Goal: Task Accomplishment & Management: Use online tool/utility

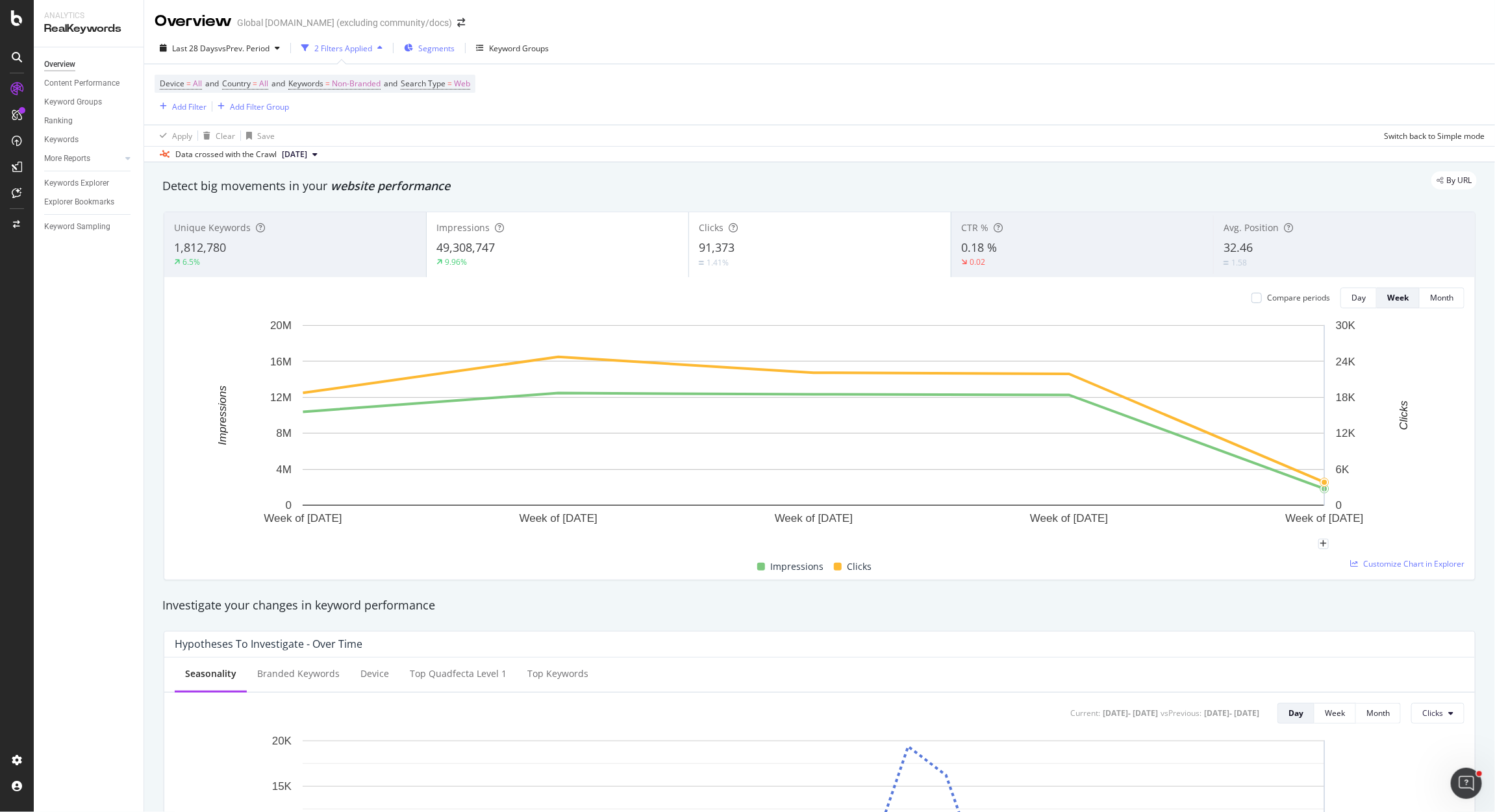
click at [433, 46] on span "Segments" at bounding box center [436, 47] width 37 height 11
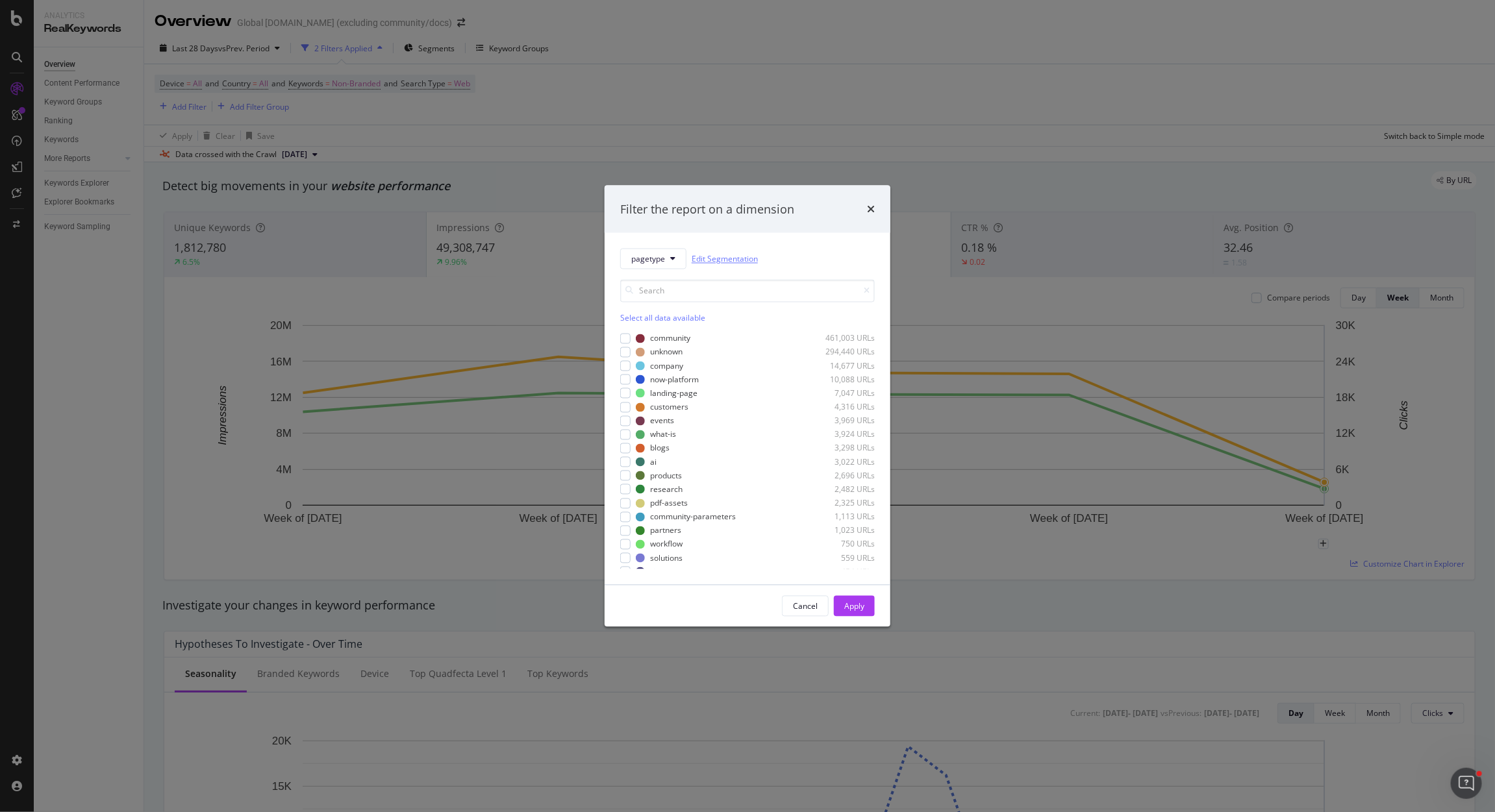
click at [724, 263] on link "Edit Segmentation" at bounding box center [724, 259] width 67 height 14
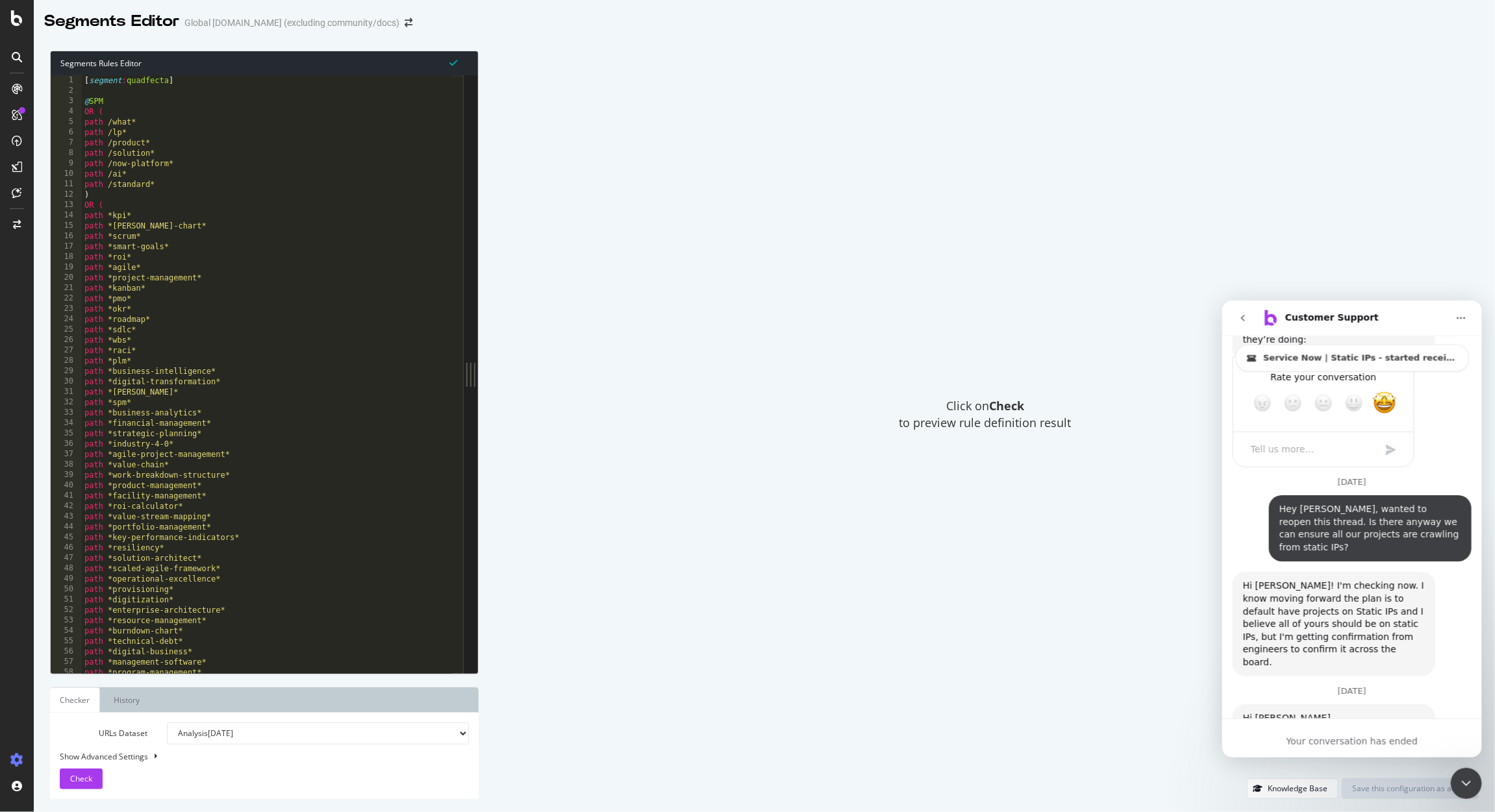
scroll to position [1523, 0]
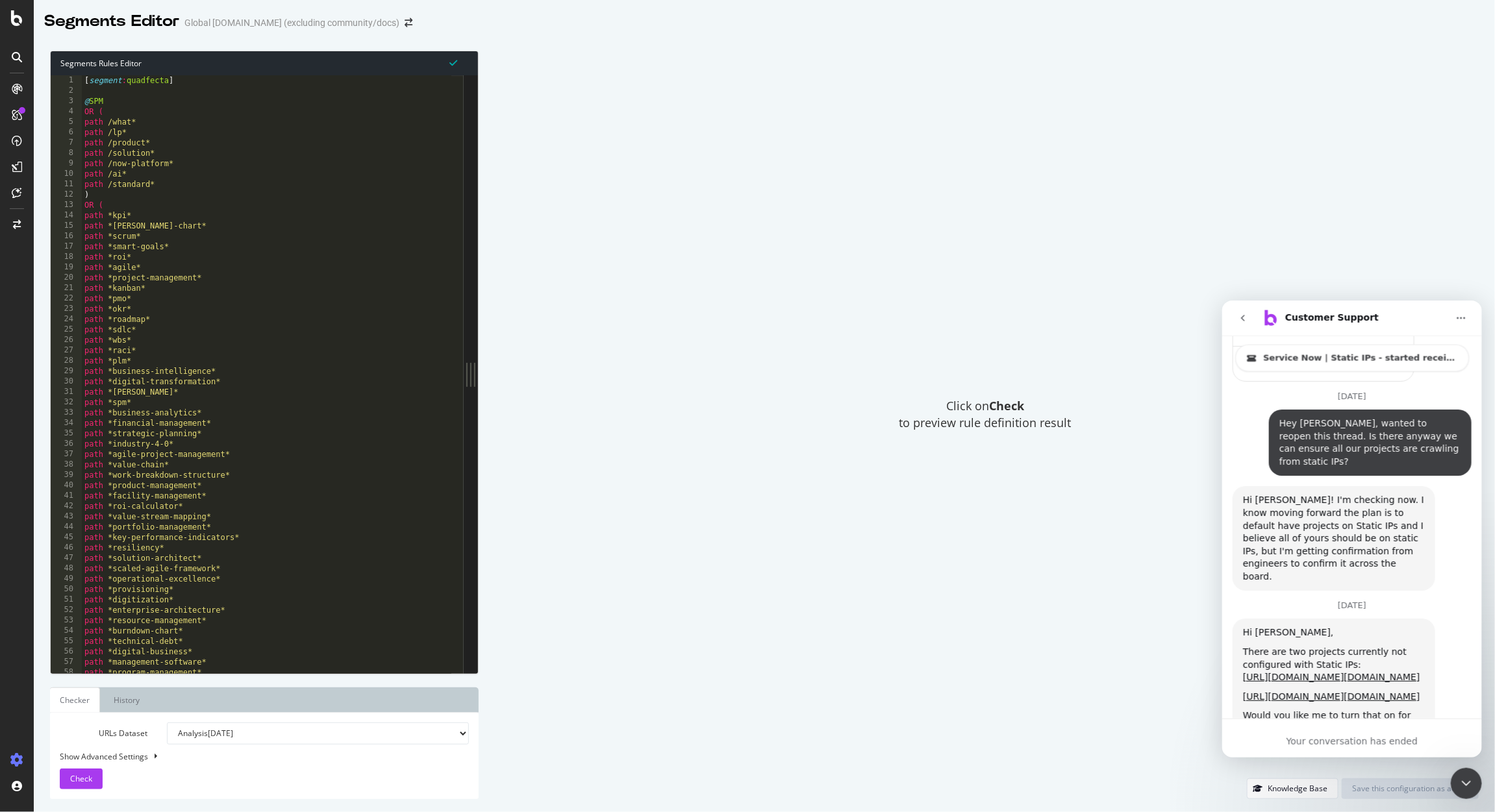
click at [1335, 705] on div "Hi Tim, There are two projects currently not configured with Static IPs: https:…" at bounding box center [1351, 694] width 239 height 153
click at [1326, 690] on div "Hi Tim, There are two projects currently not configured with Static IPs: https:…" at bounding box center [1351, 694] width 239 height 153
click at [1292, 724] on div "Your conversation has ended" at bounding box center [1351, 738] width 260 height 39
click at [1363, 728] on div "Your conversation has ended" at bounding box center [1351, 738] width 260 height 39
click at [1461, 786] on icon "Close Intercom Messenger" at bounding box center [1466, 783] width 15 height 15
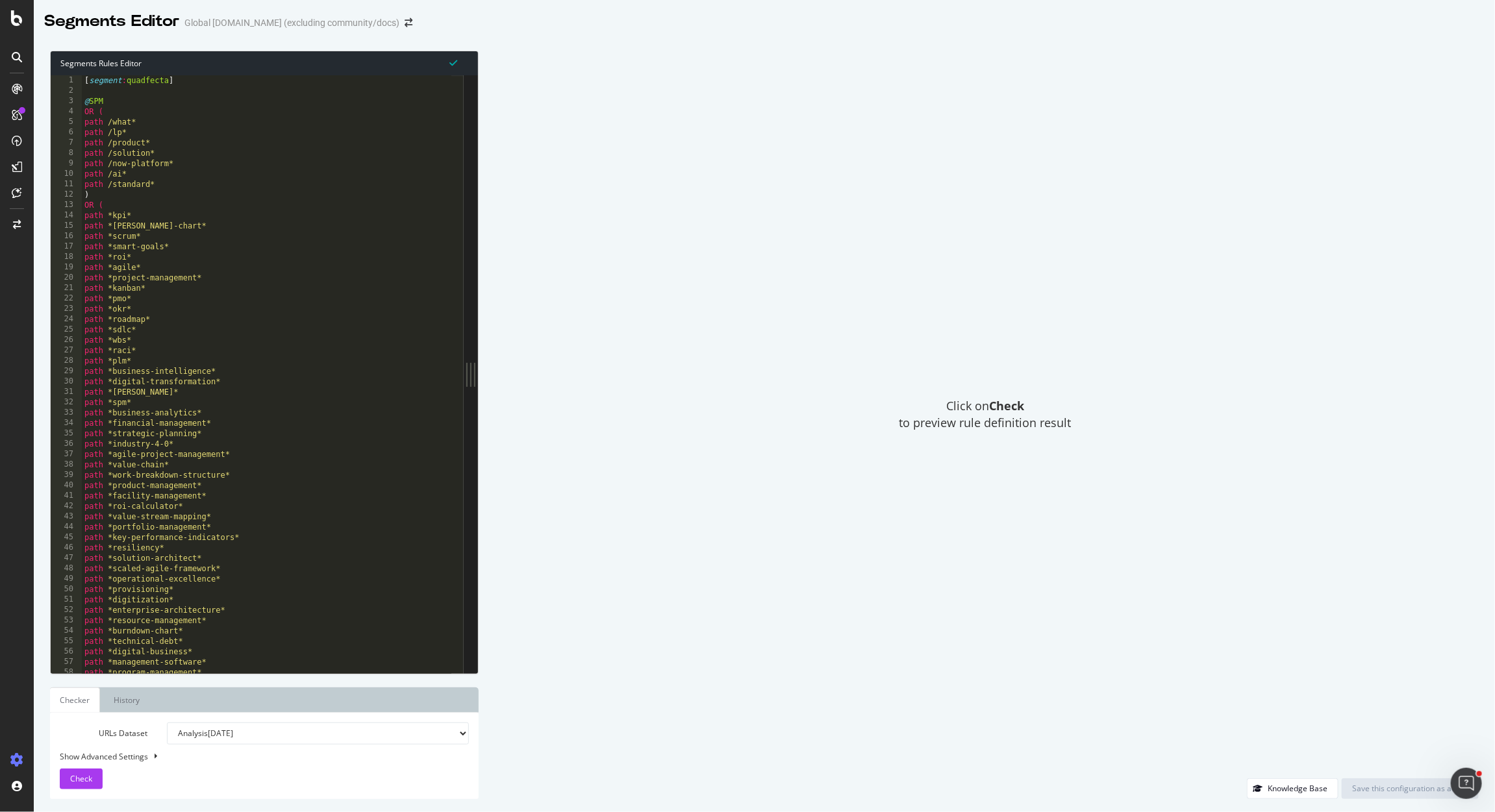
drag, startPoint x: 1490, startPoint y: 783, endPoint x: 25, endPoint y: 17, distance: 1653.2
click at [1490, 783] on div "Segments Rules Editor 1 2 3 4 5 6 7 8 9 10 11 12 13 14 15 16 17 18 19 20 21 22 …" at bounding box center [764, 424] width 1461 height 774
drag, startPoint x: 1460, startPoint y: 782, endPoint x: 2911, endPoint y: 1535, distance: 1634.8
click at [1460, 782] on icon "Open Intercom Messenger" at bounding box center [1466, 783] width 21 height 21
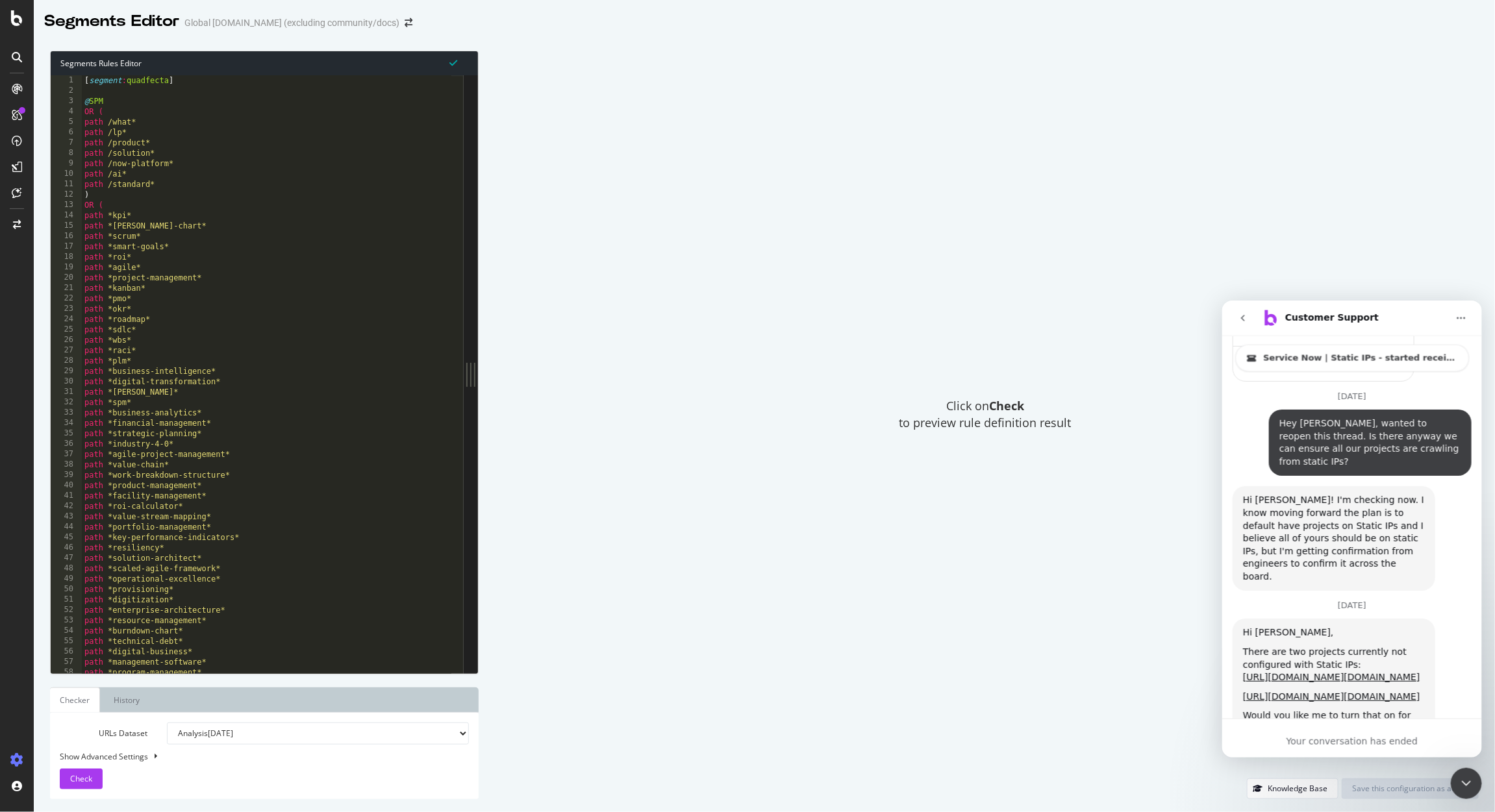
click at [1243, 317] on icon "go back" at bounding box center [1242, 317] width 11 height 11
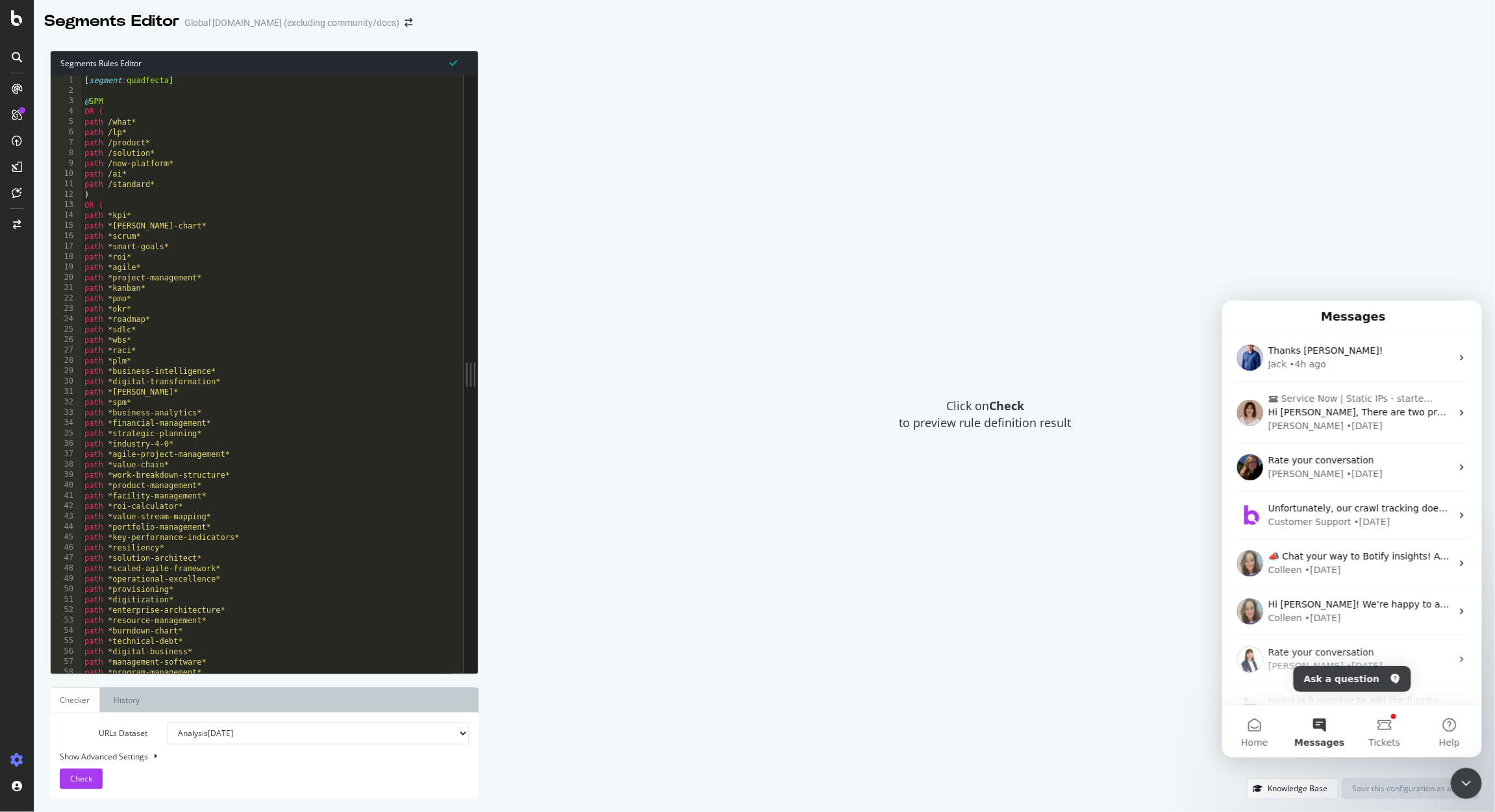
scroll to position [0, 0]
click at [1345, 419] on div "• 1w ago" at bounding box center [1363, 425] width 37 height 14
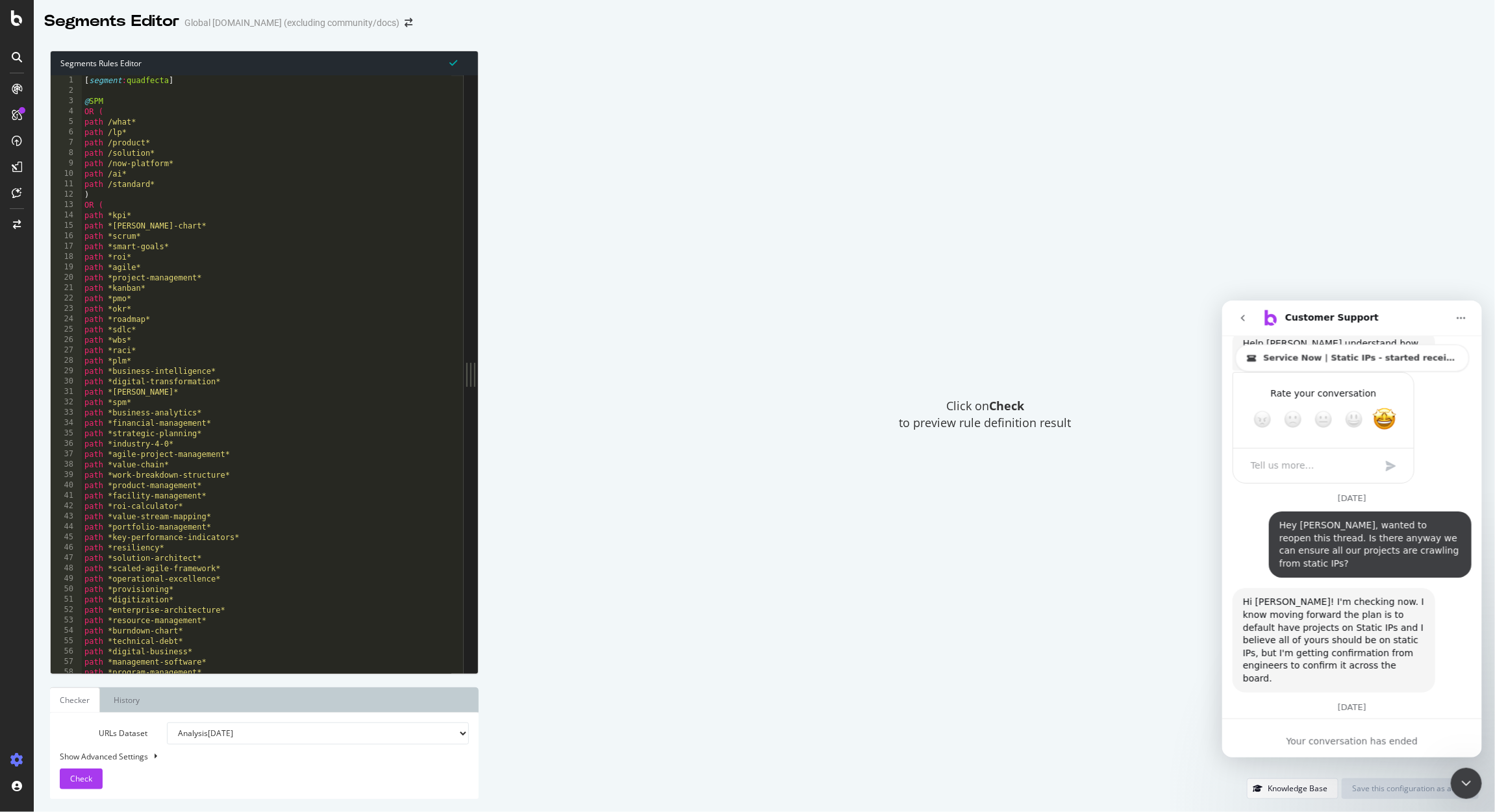
scroll to position [1523, 0]
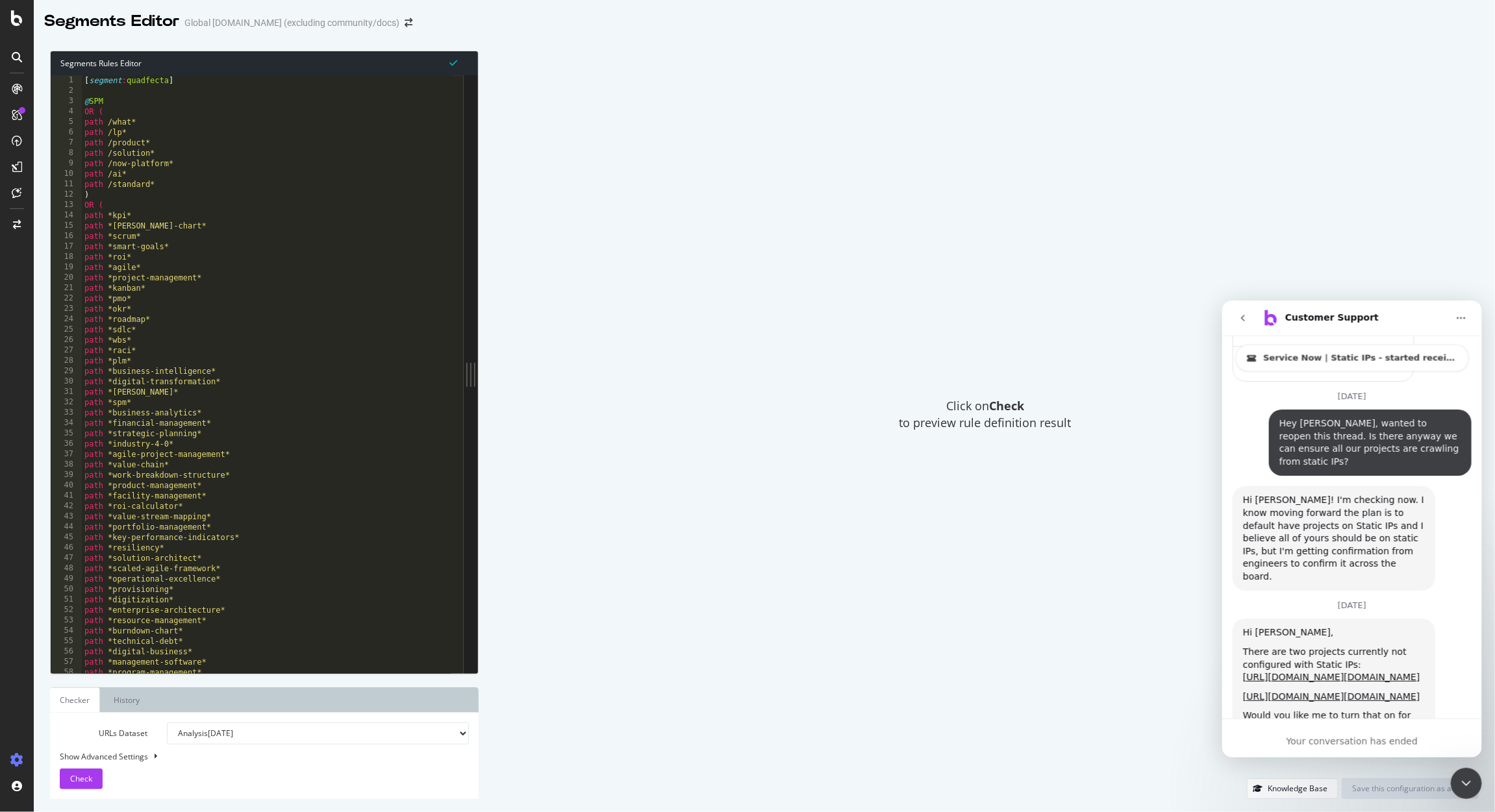
click at [1358, 750] on div "Your conversation has ended" at bounding box center [1351, 738] width 260 height 39
click at [1354, 740] on div "Your conversation has ended" at bounding box center [1351, 741] width 260 height 14
click at [1314, 709] on div "Would you like me to turn that on for both?" at bounding box center [1334, 721] width 182 height 25
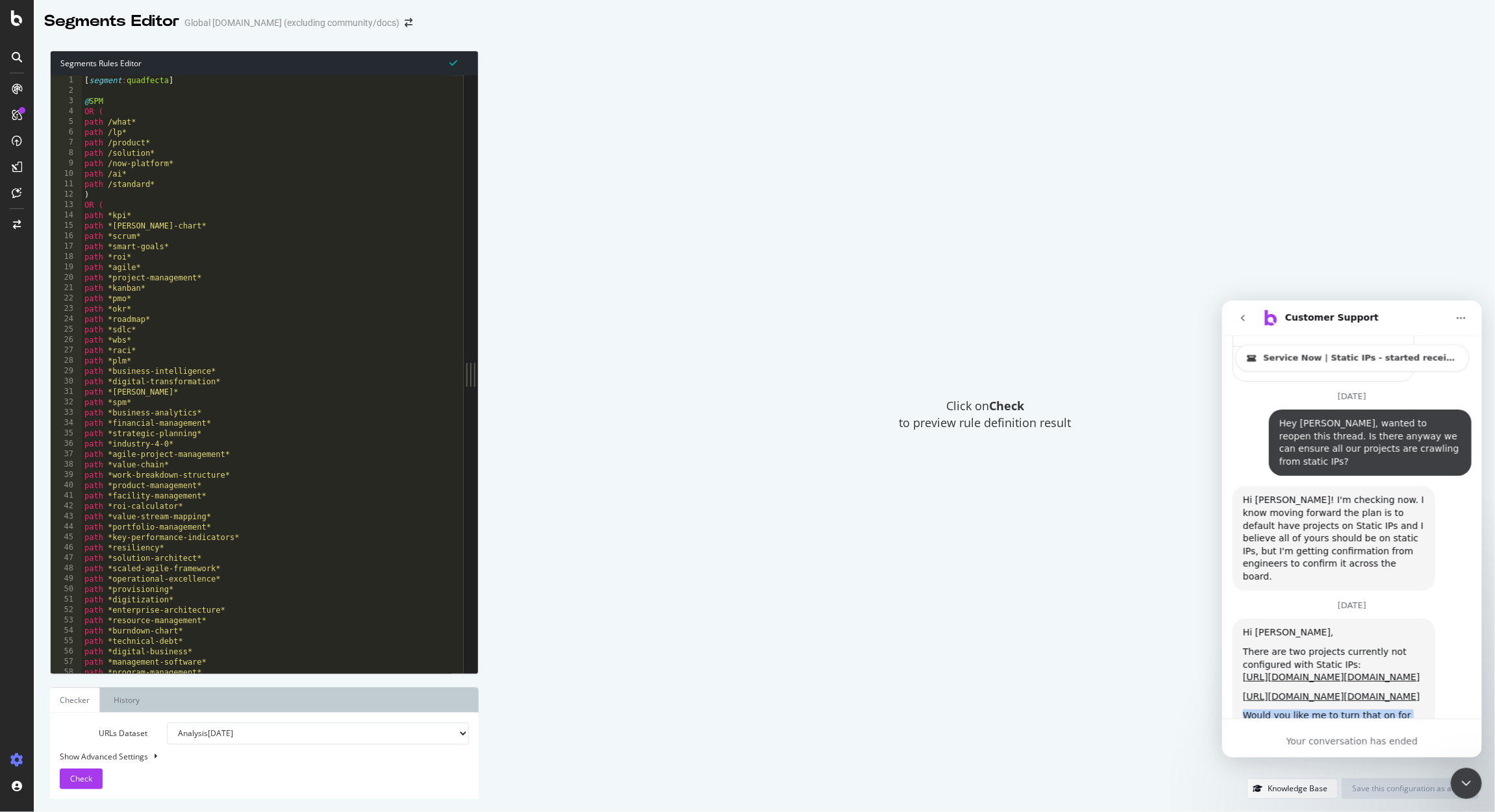
click at [1313, 687] on div "Hi Tim, There are two projects currently not configured with Static IPs: https:…" at bounding box center [1351, 694] width 239 height 153
click at [1345, 744] on div "Your conversation has ended" at bounding box center [1351, 741] width 260 height 14
click at [1233, 319] on button "go back" at bounding box center [1243, 318] width 25 height 25
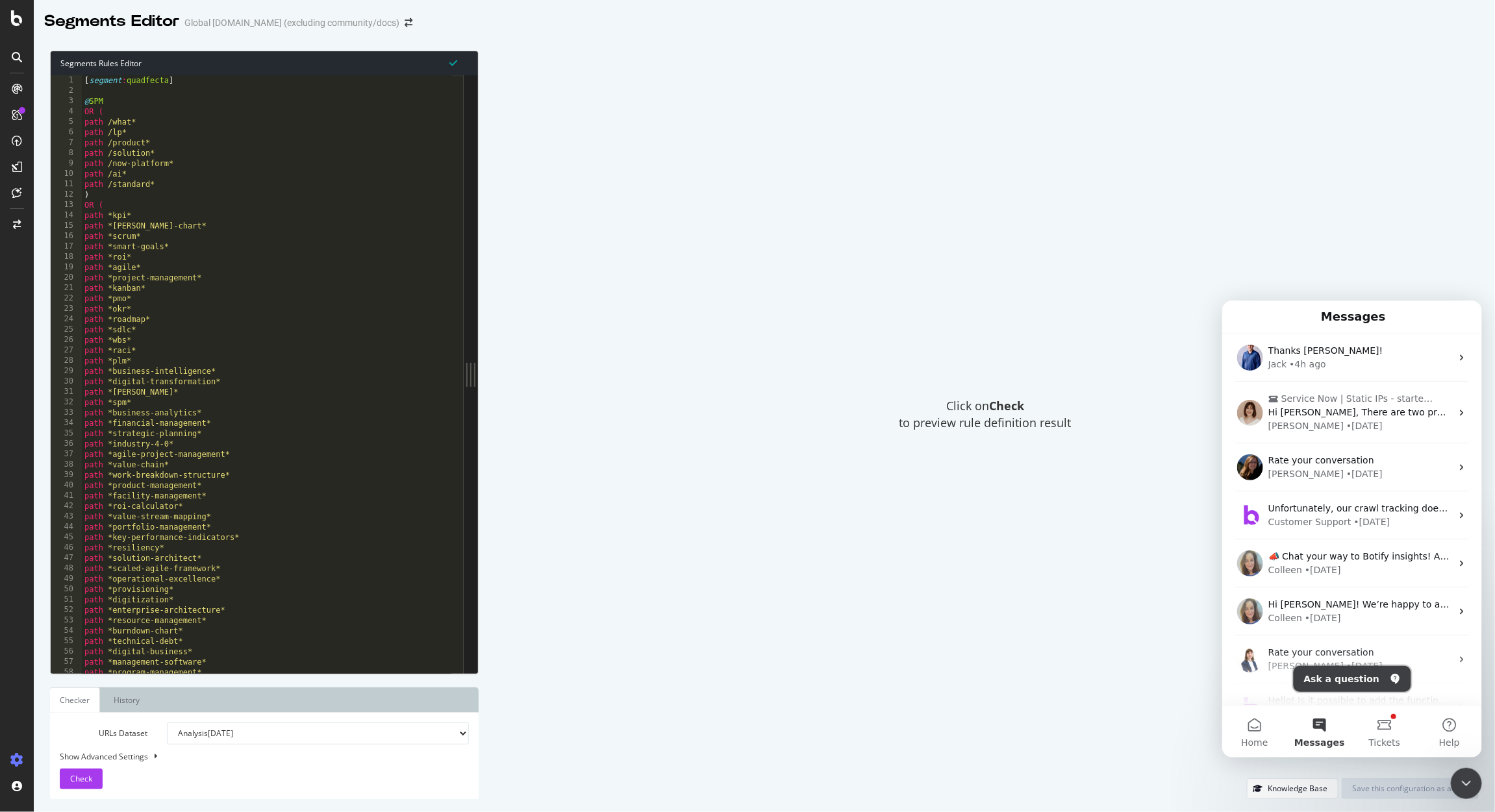
click at [1358, 682] on button "Ask a question" at bounding box center [1352, 678] width 118 height 26
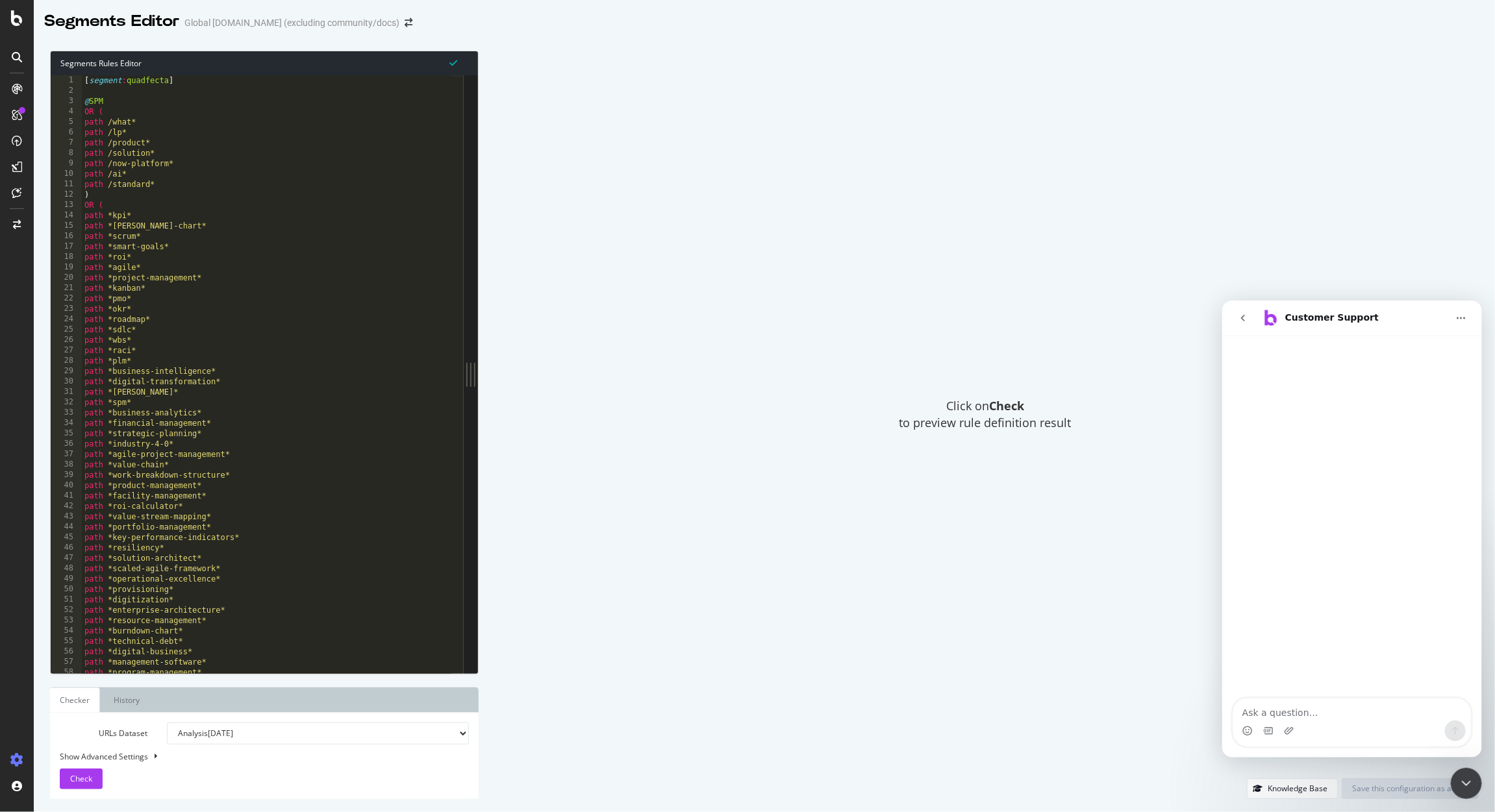
click at [1235, 319] on button "go back" at bounding box center [1243, 318] width 25 height 25
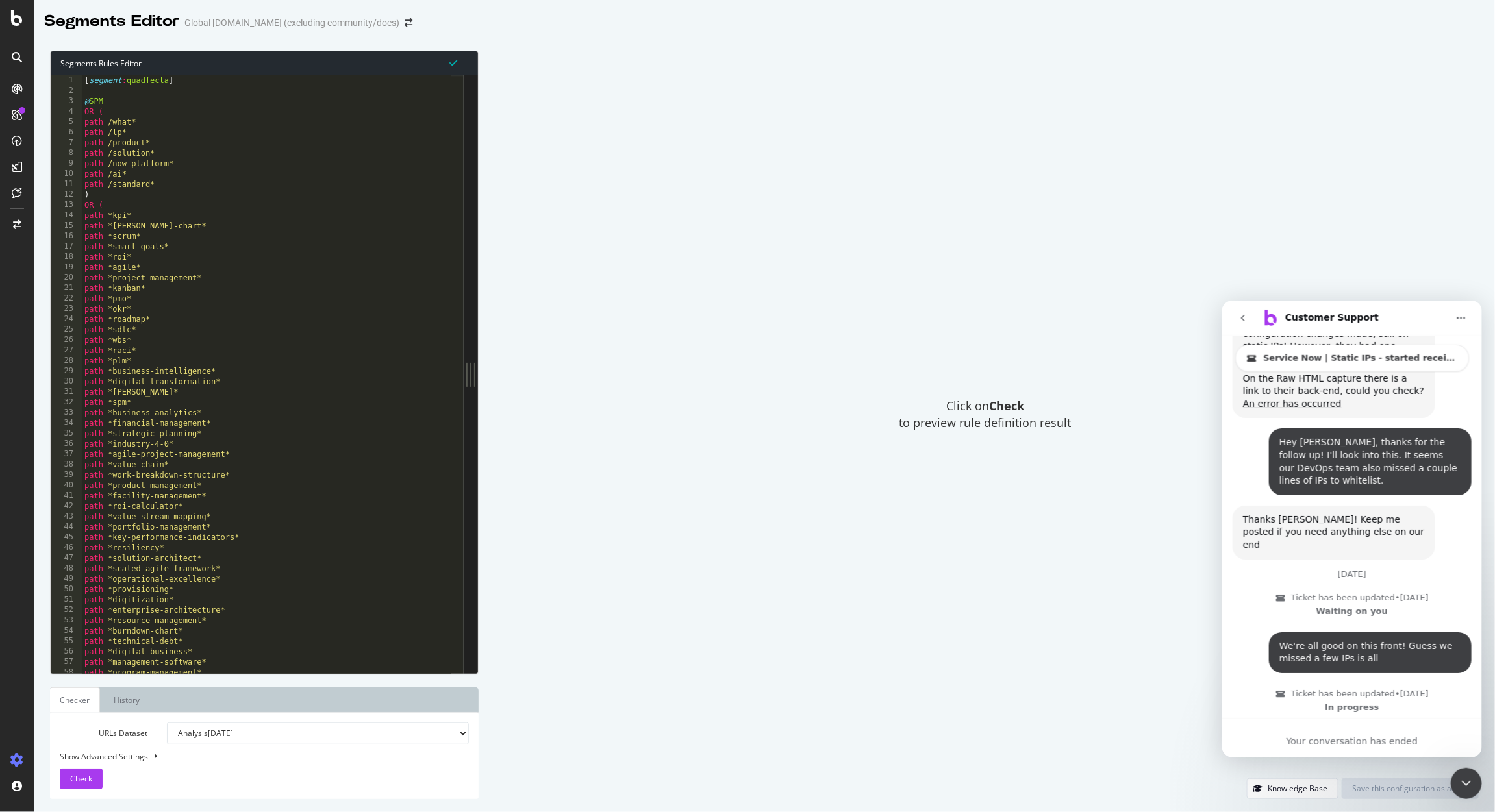
scroll to position [1523, 0]
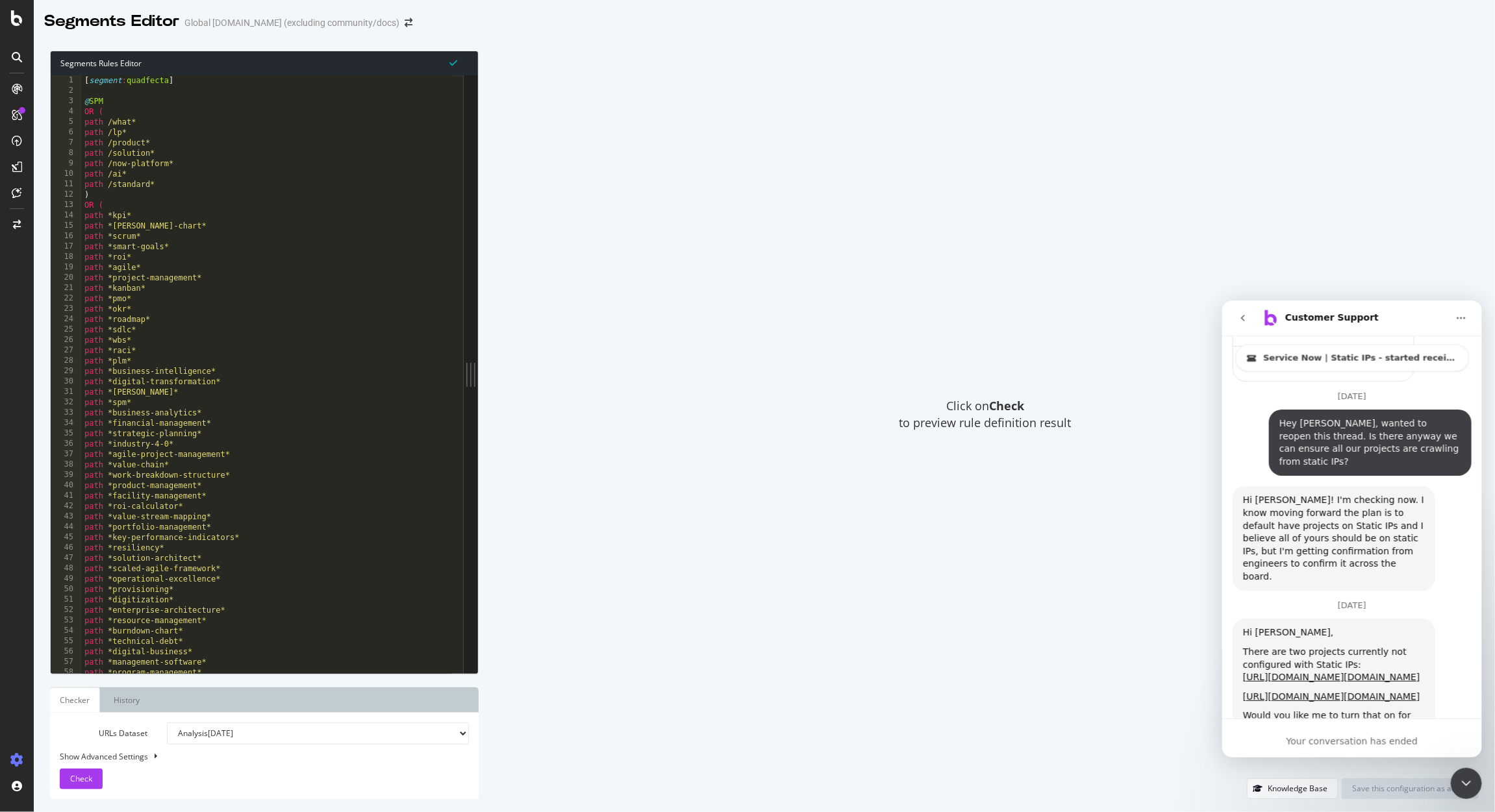
drag, startPoint x: 643, startPoint y: 270, endPoint x: 635, endPoint y: 266, distance: 8.9
click at [636, 266] on div "Click on Check to preview rule definition result" at bounding box center [984, 414] width 987 height 728
click at [10, 18] on div at bounding box center [16, 18] width 31 height 15
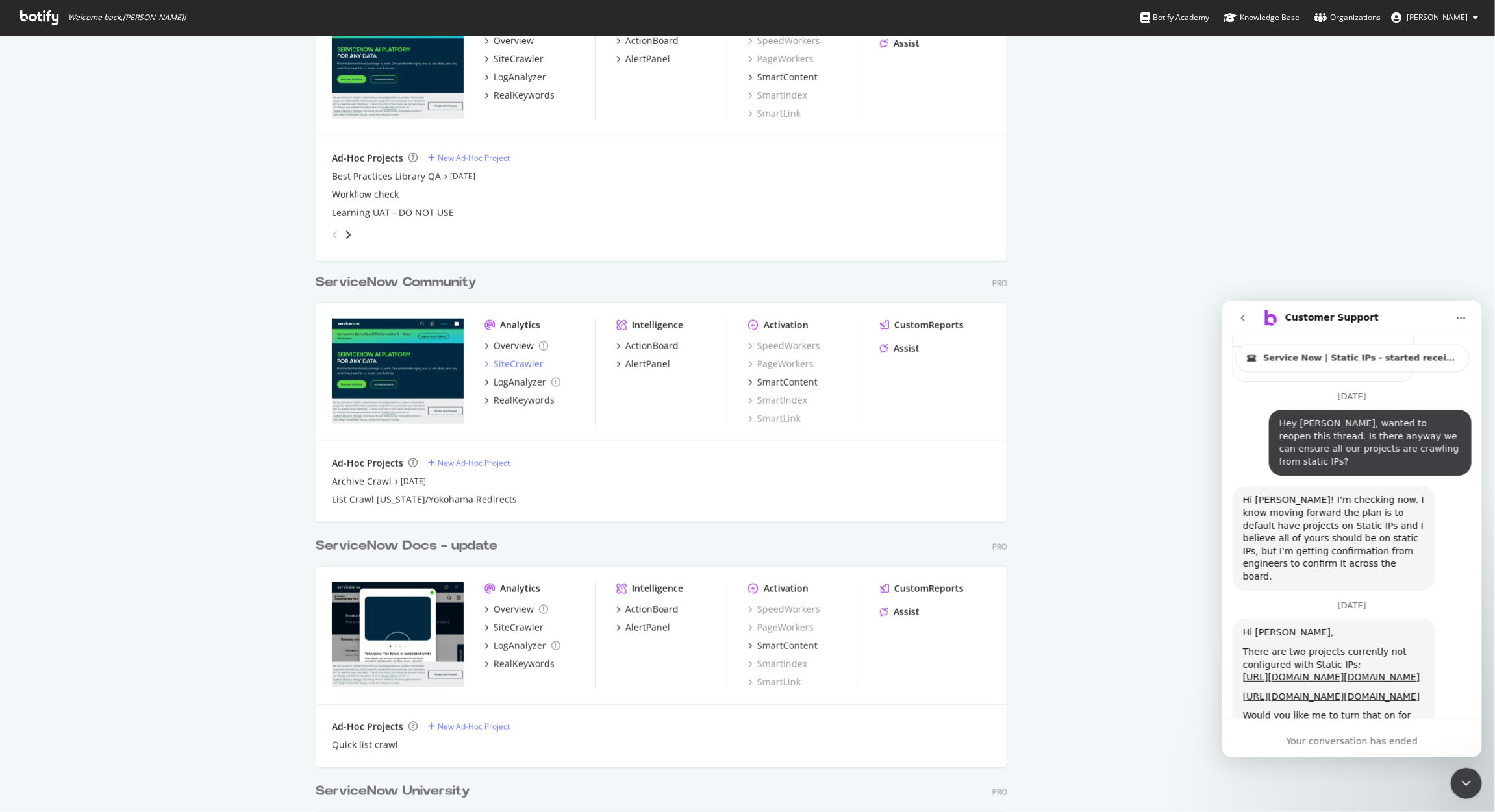
scroll to position [622, 0]
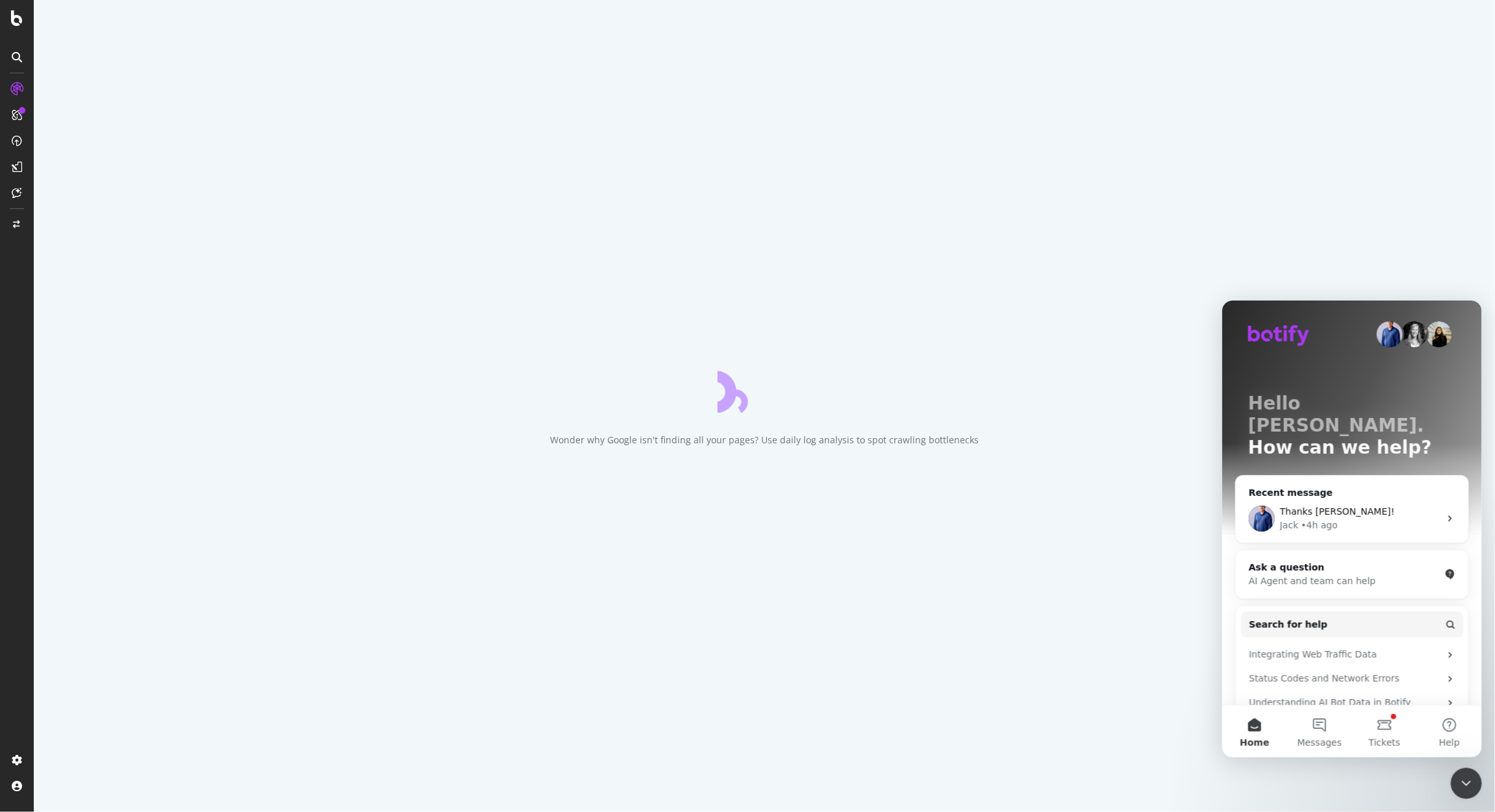
click at [1462, 782] on icon "Close Intercom Messenger" at bounding box center [1466, 783] width 15 height 15
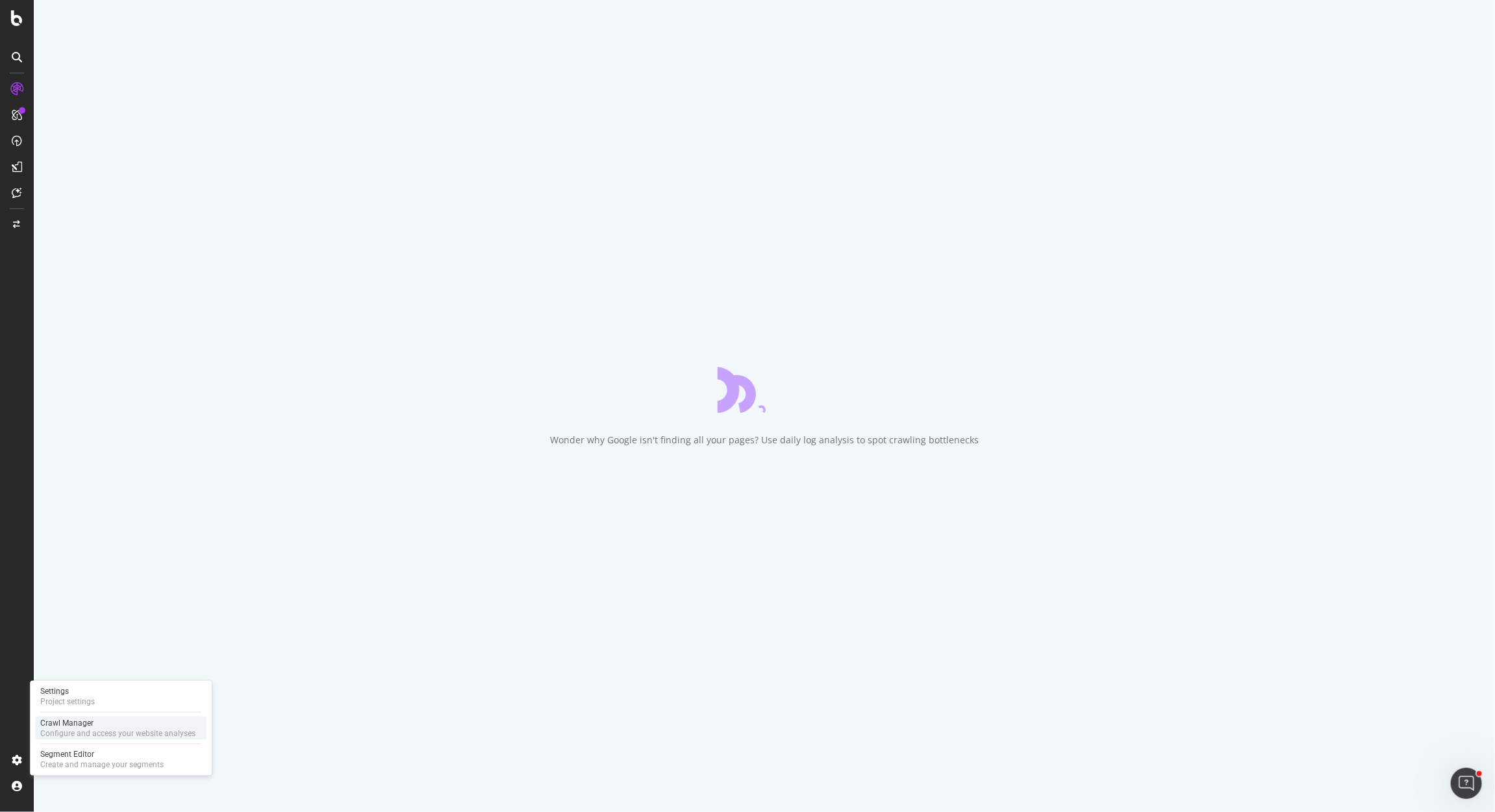
click at [71, 722] on div "Crawl Manager" at bounding box center [118, 723] width 156 height 11
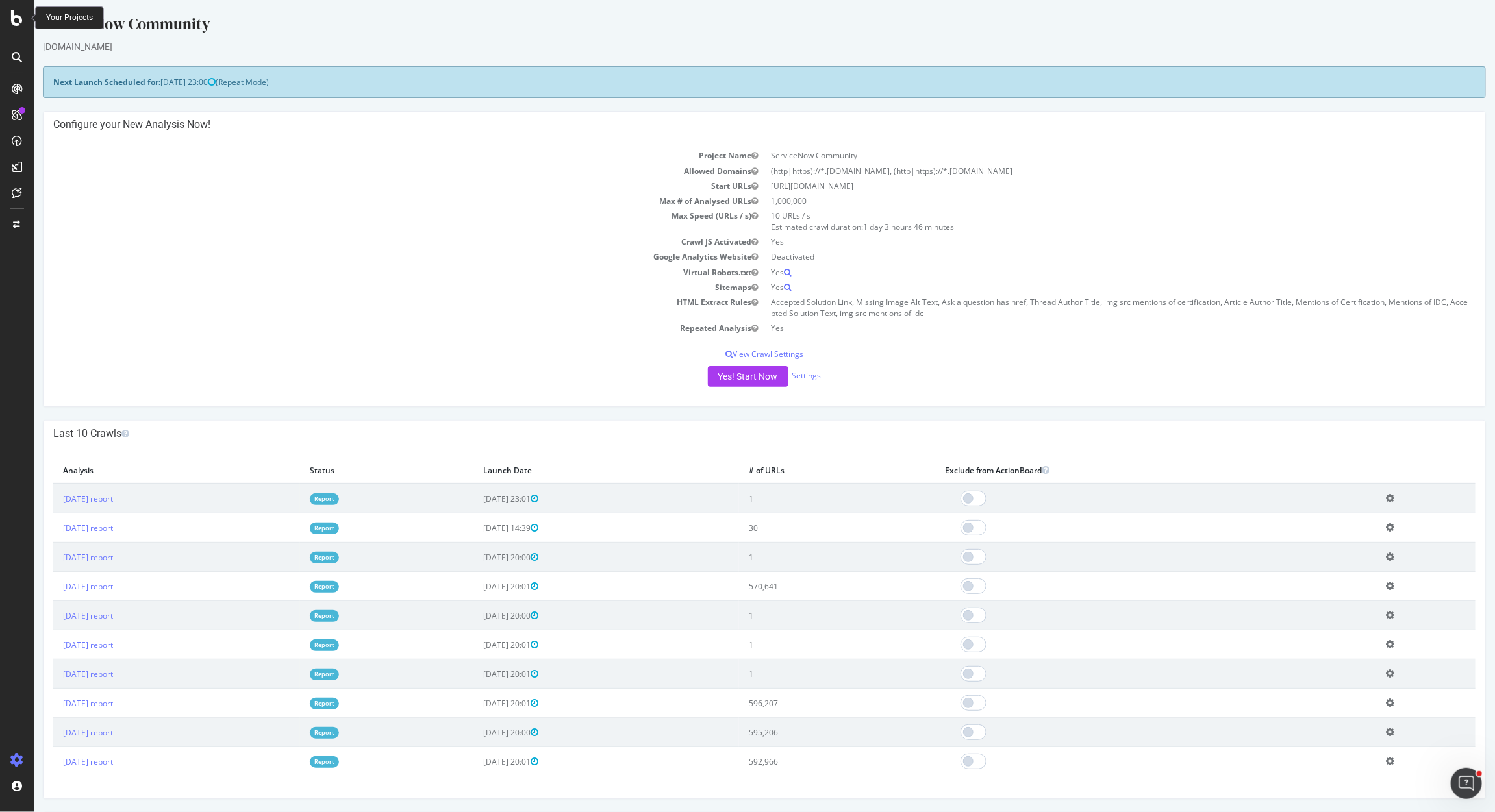
click at [15, 25] on icon at bounding box center [16, 18] width 12 height 15
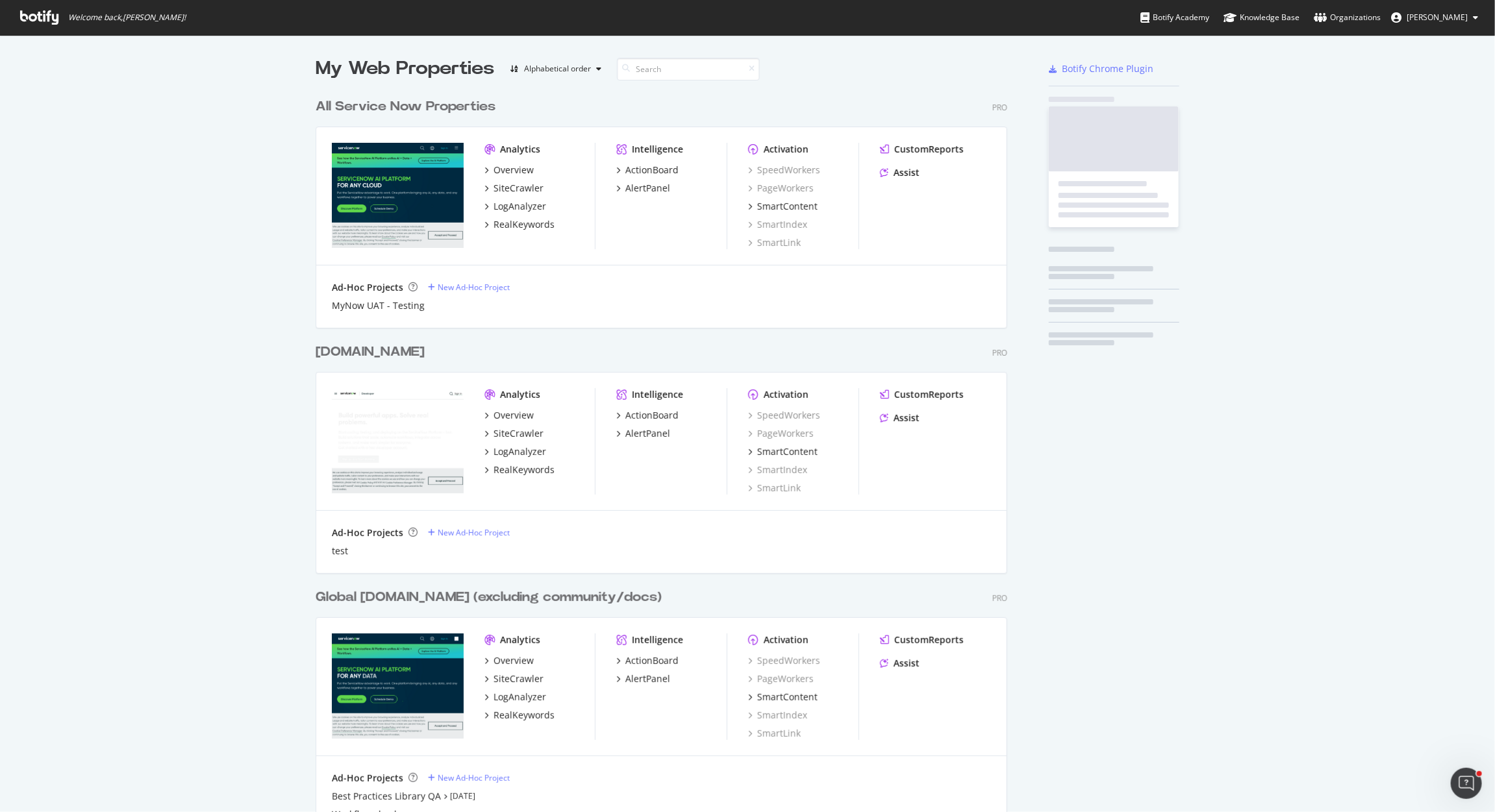
scroll to position [799, 1471]
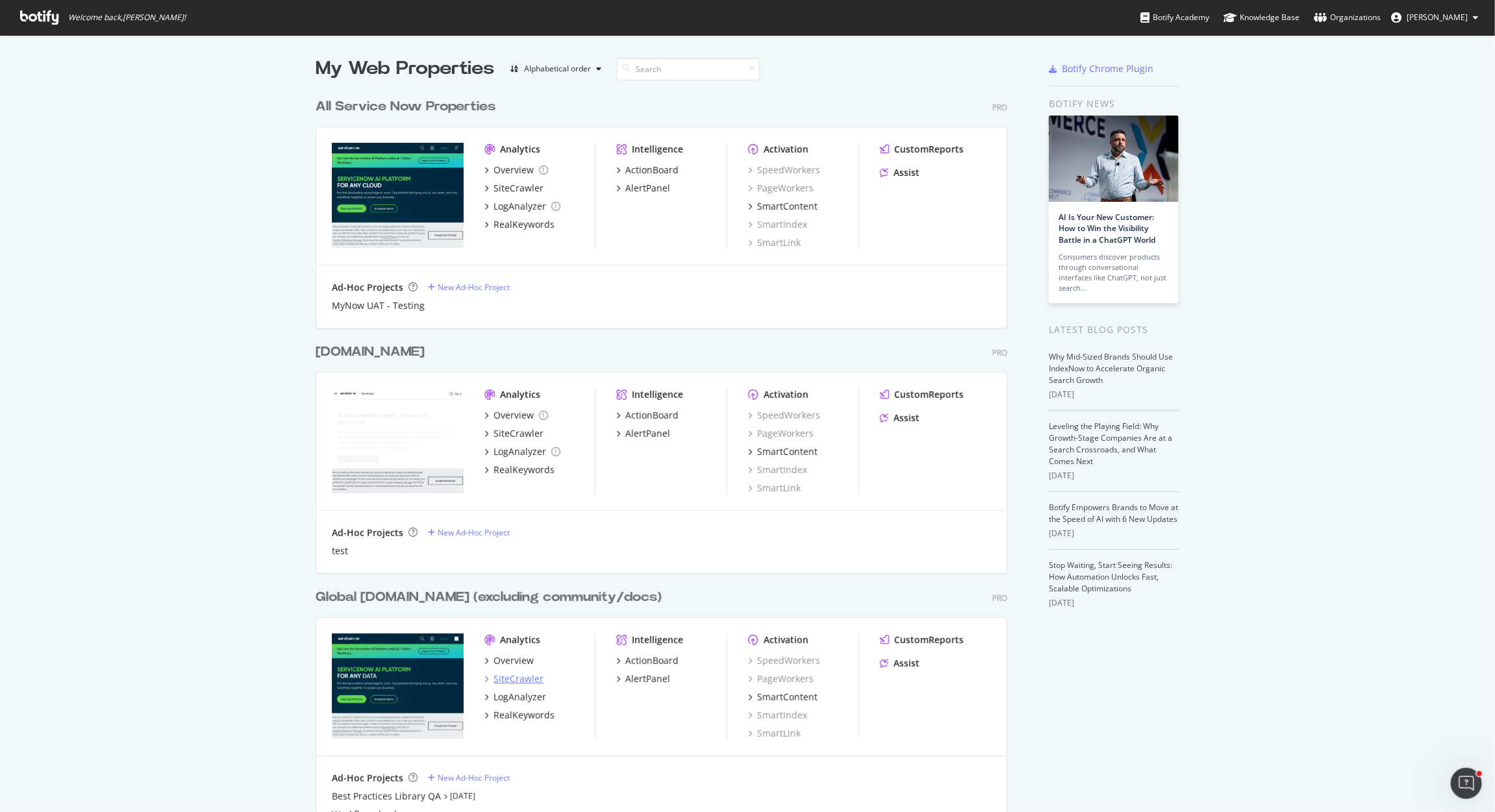
click at [527, 679] on div "SiteCrawler" at bounding box center [518, 679] width 50 height 13
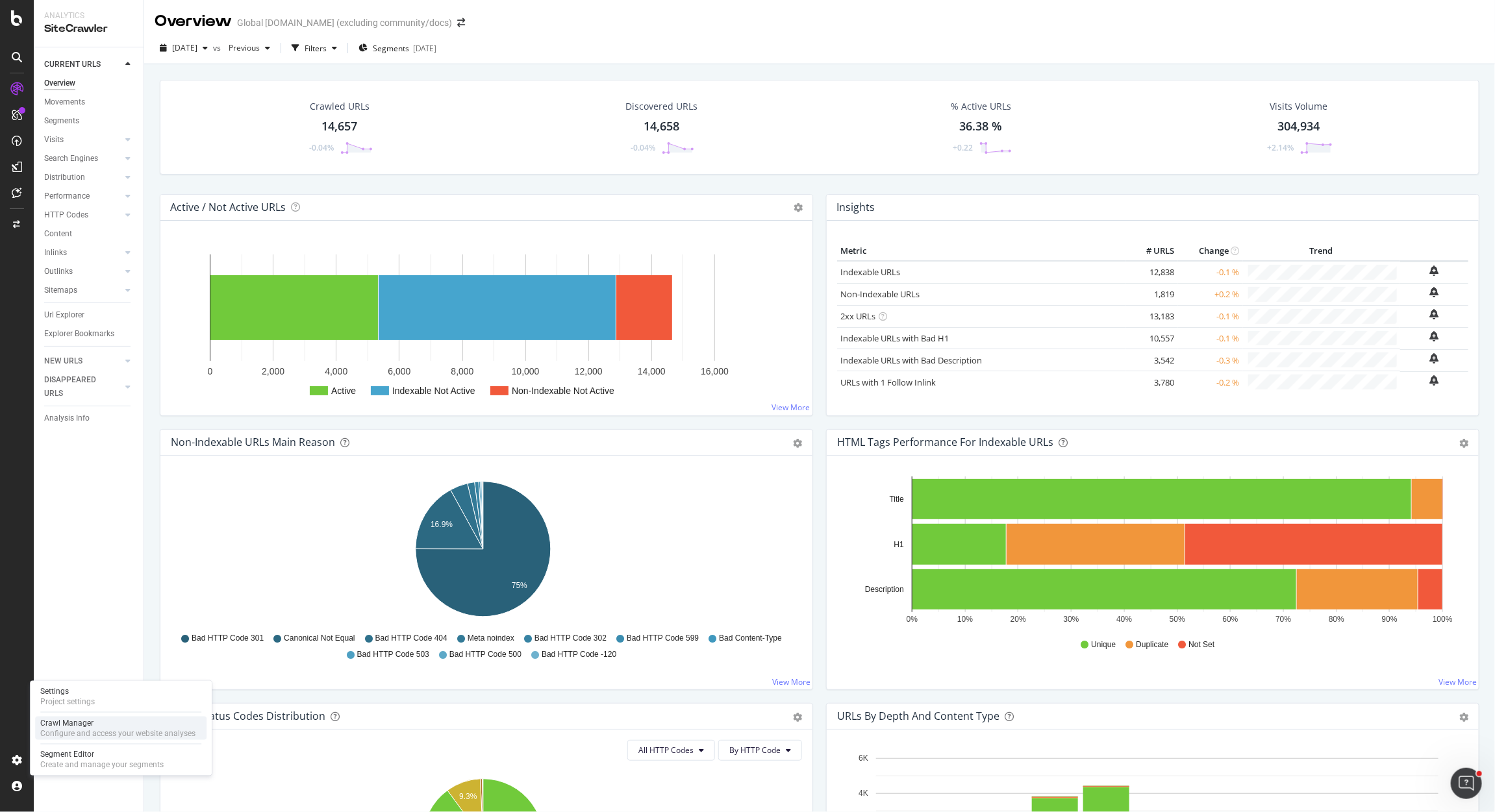
click at [107, 726] on div "Crawl Manager" at bounding box center [118, 723] width 156 height 11
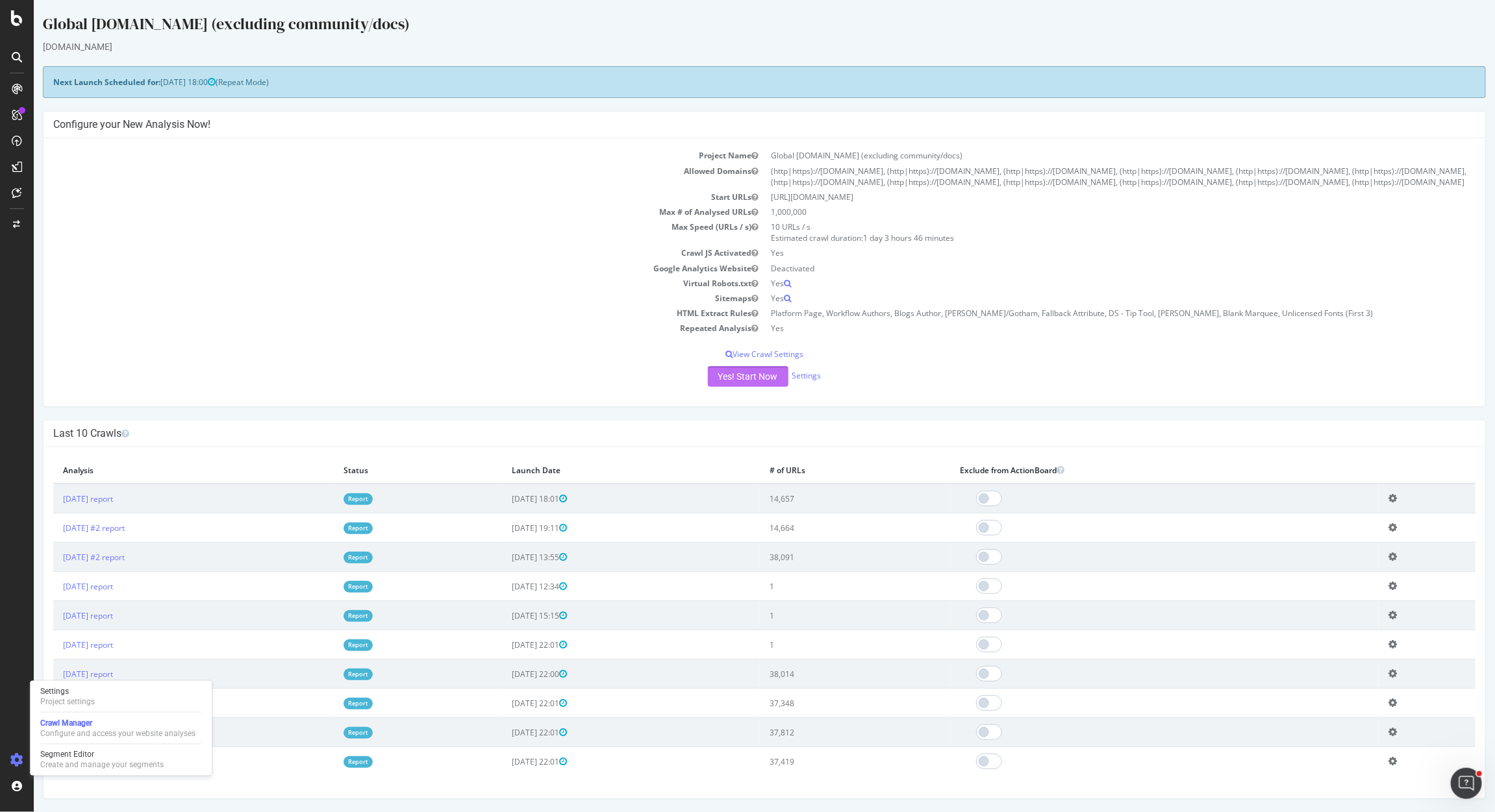
click at [746, 387] on button "Yes! Start Now" at bounding box center [747, 376] width 80 height 20
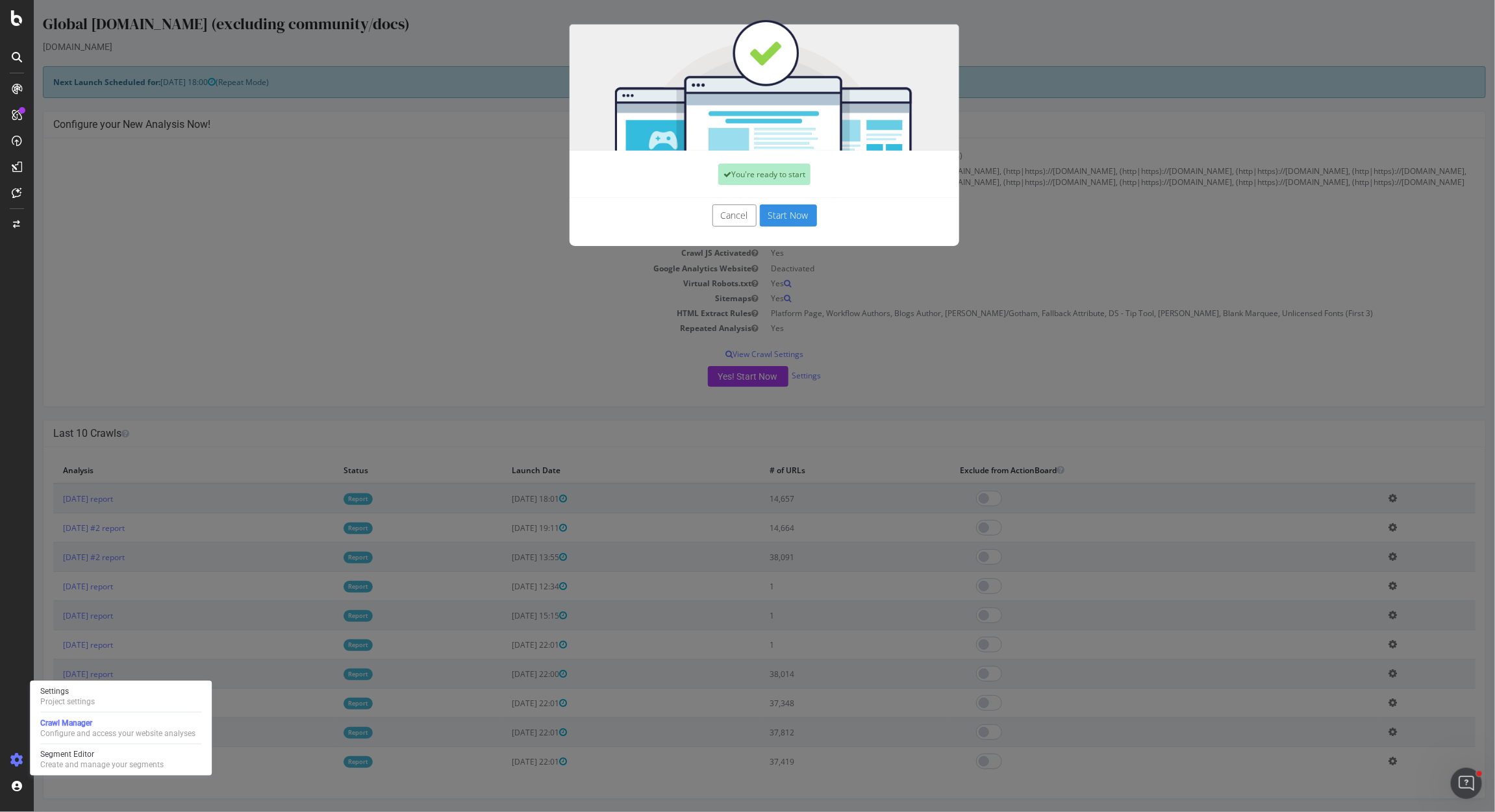
click at [791, 218] on button "Start Now" at bounding box center [787, 216] width 57 height 22
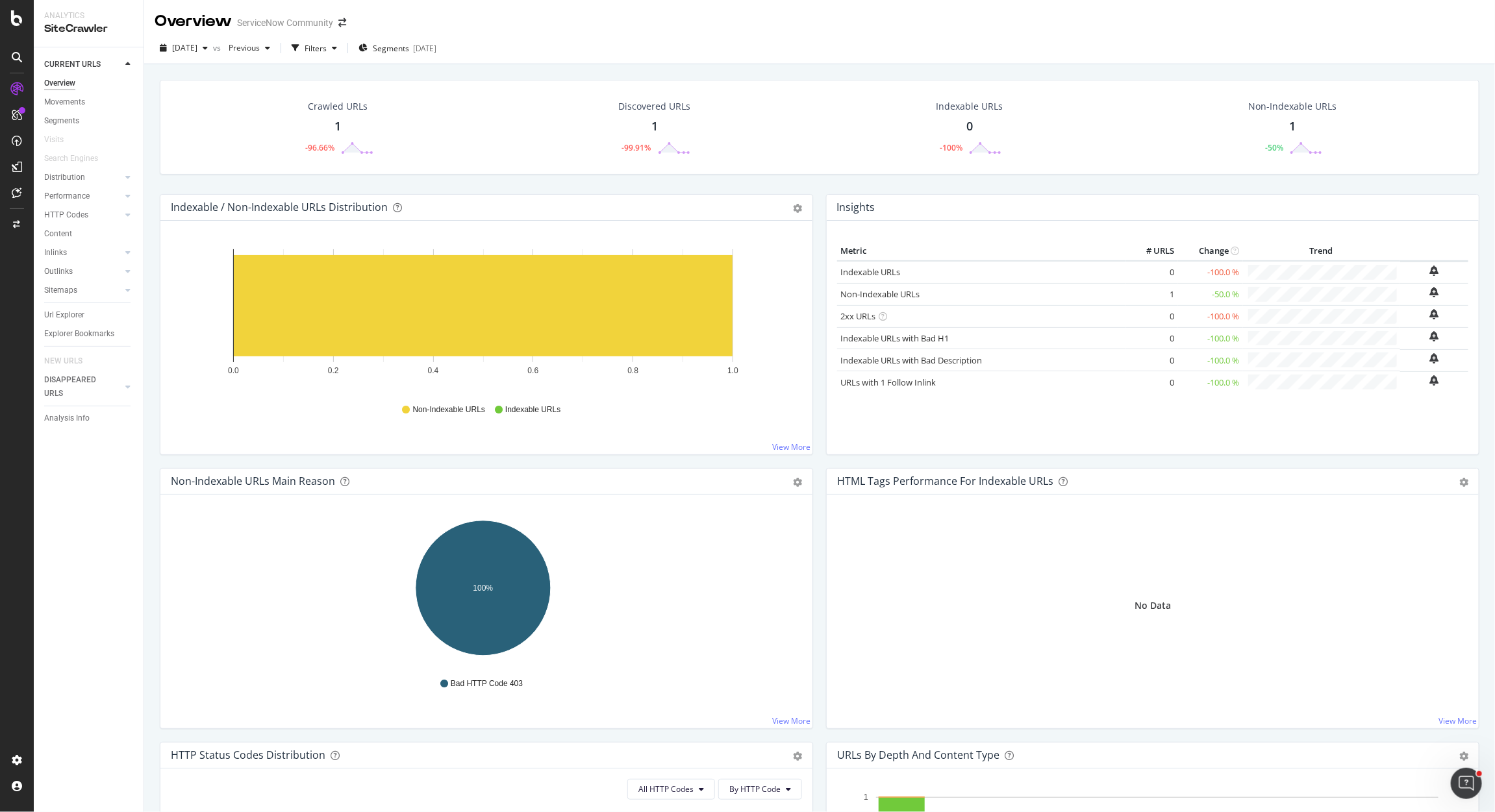
click at [1459, 786] on icon "Open Intercom Messenger" at bounding box center [1466, 783] width 21 height 21
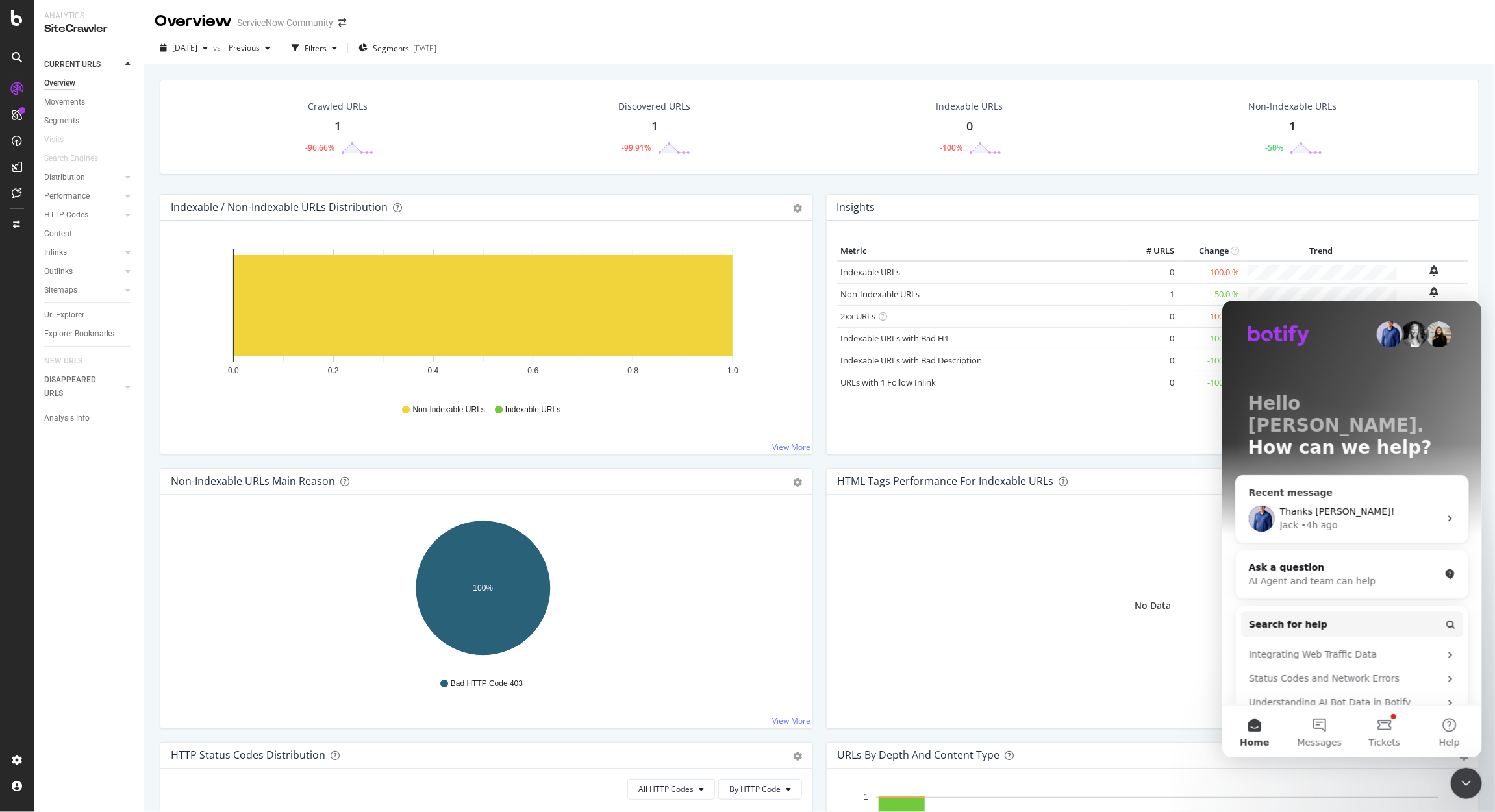
click at [1345, 518] on div "Jack • 4h ago" at bounding box center [1359, 525] width 160 height 14
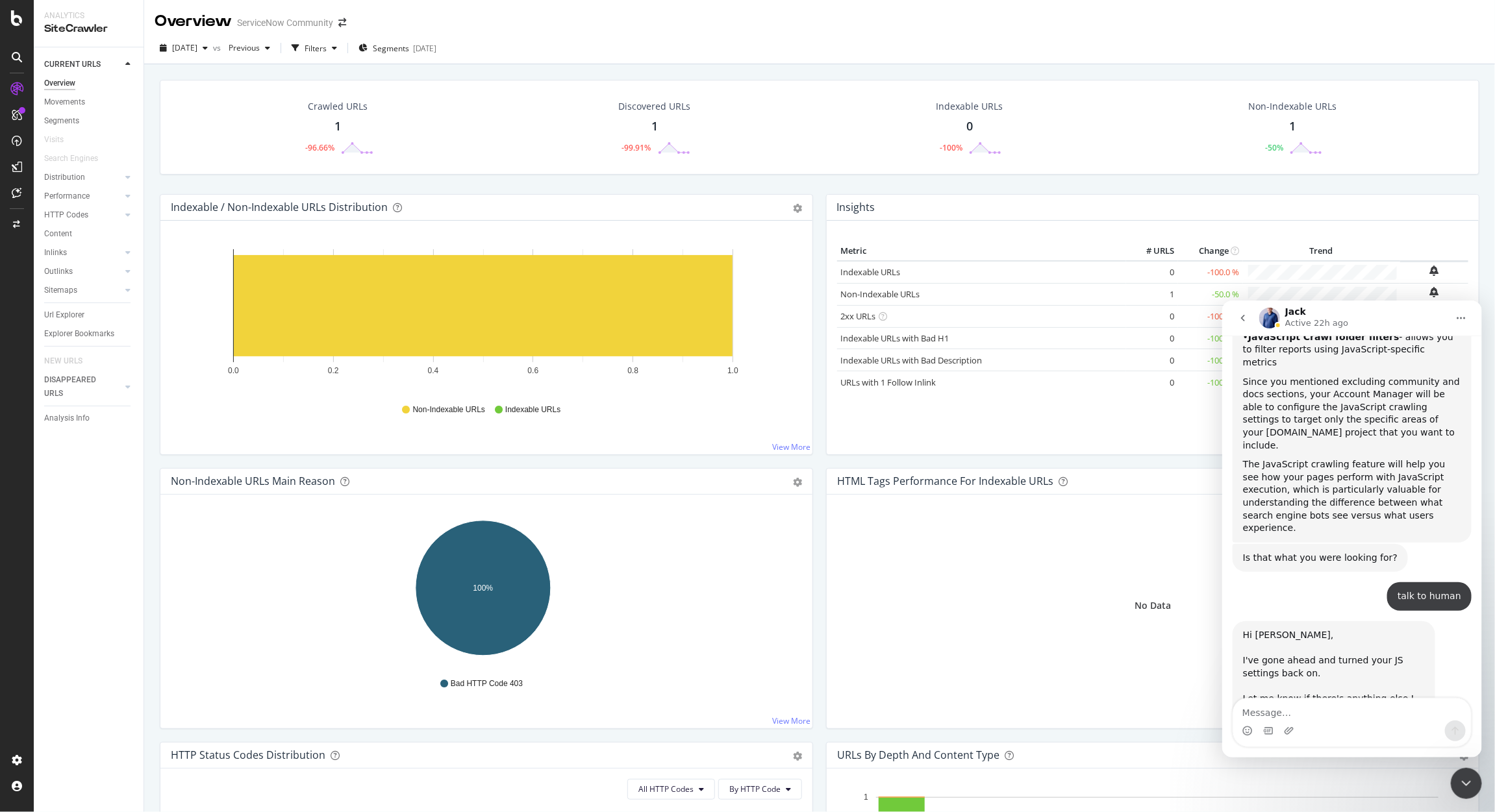
scroll to position [480, 0]
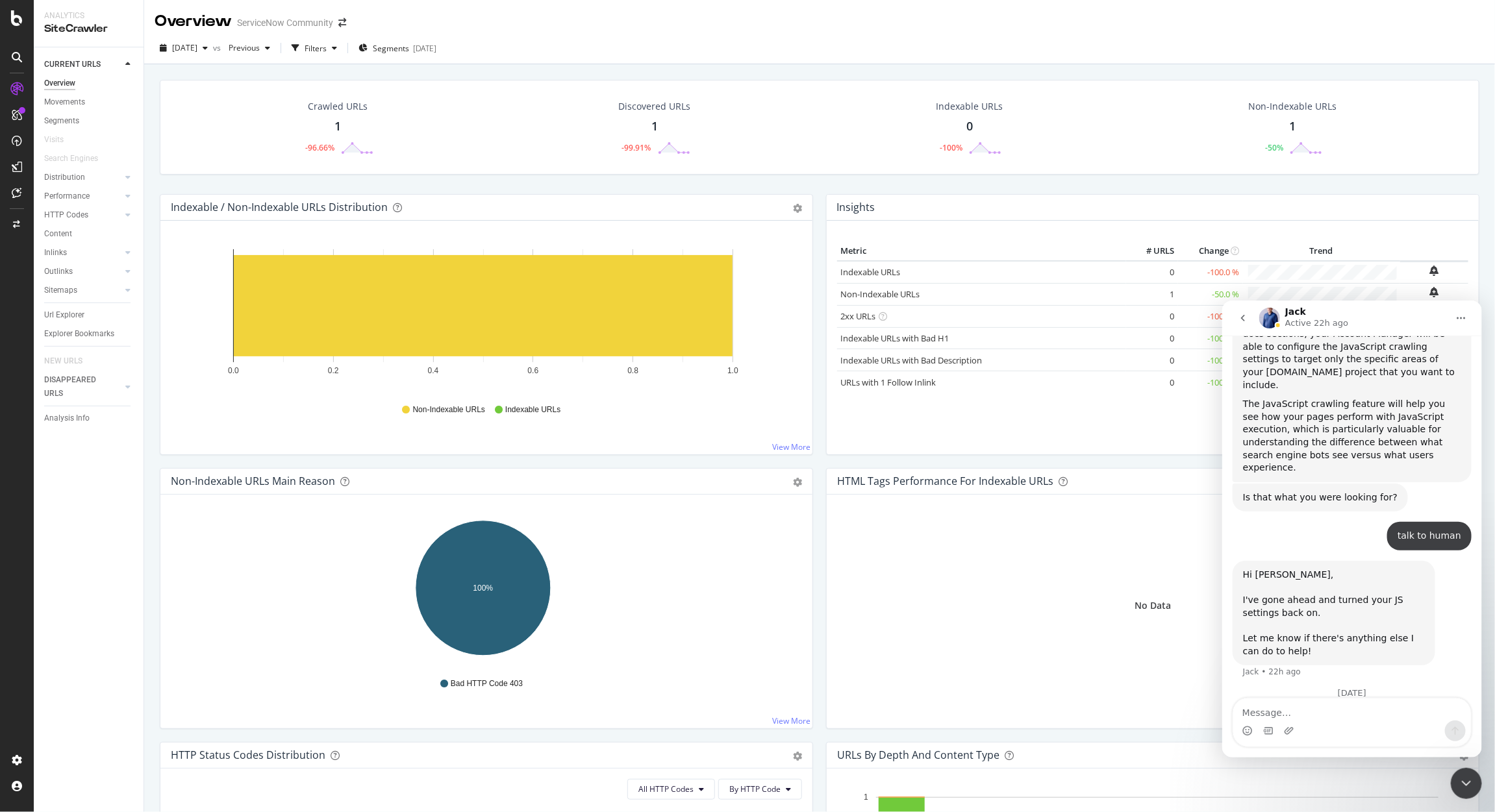
click at [1246, 317] on icon "go back" at bounding box center [1242, 317] width 11 height 11
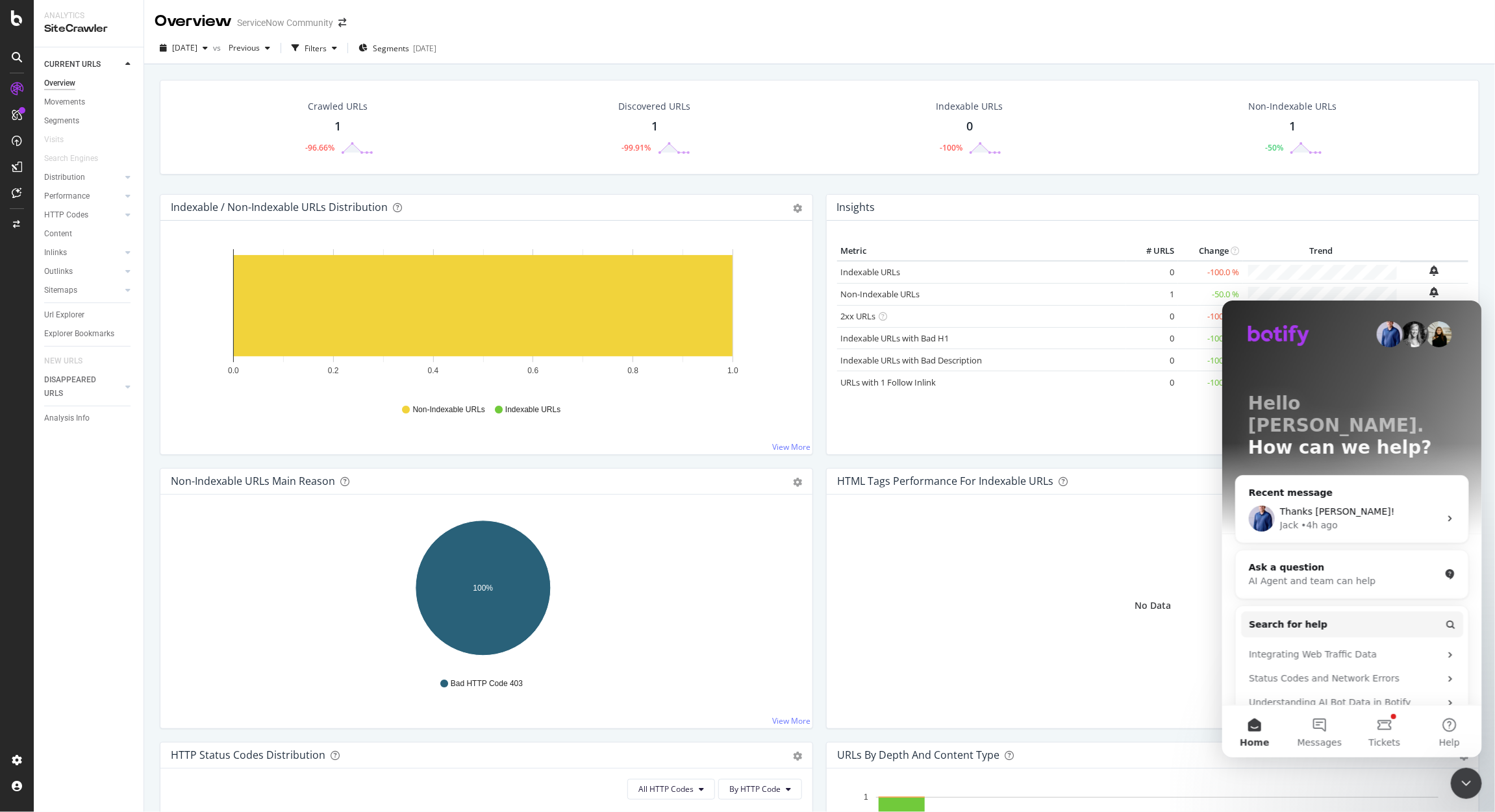
scroll to position [0, 0]
click at [1328, 729] on button "Messages" at bounding box center [1318, 731] width 65 height 52
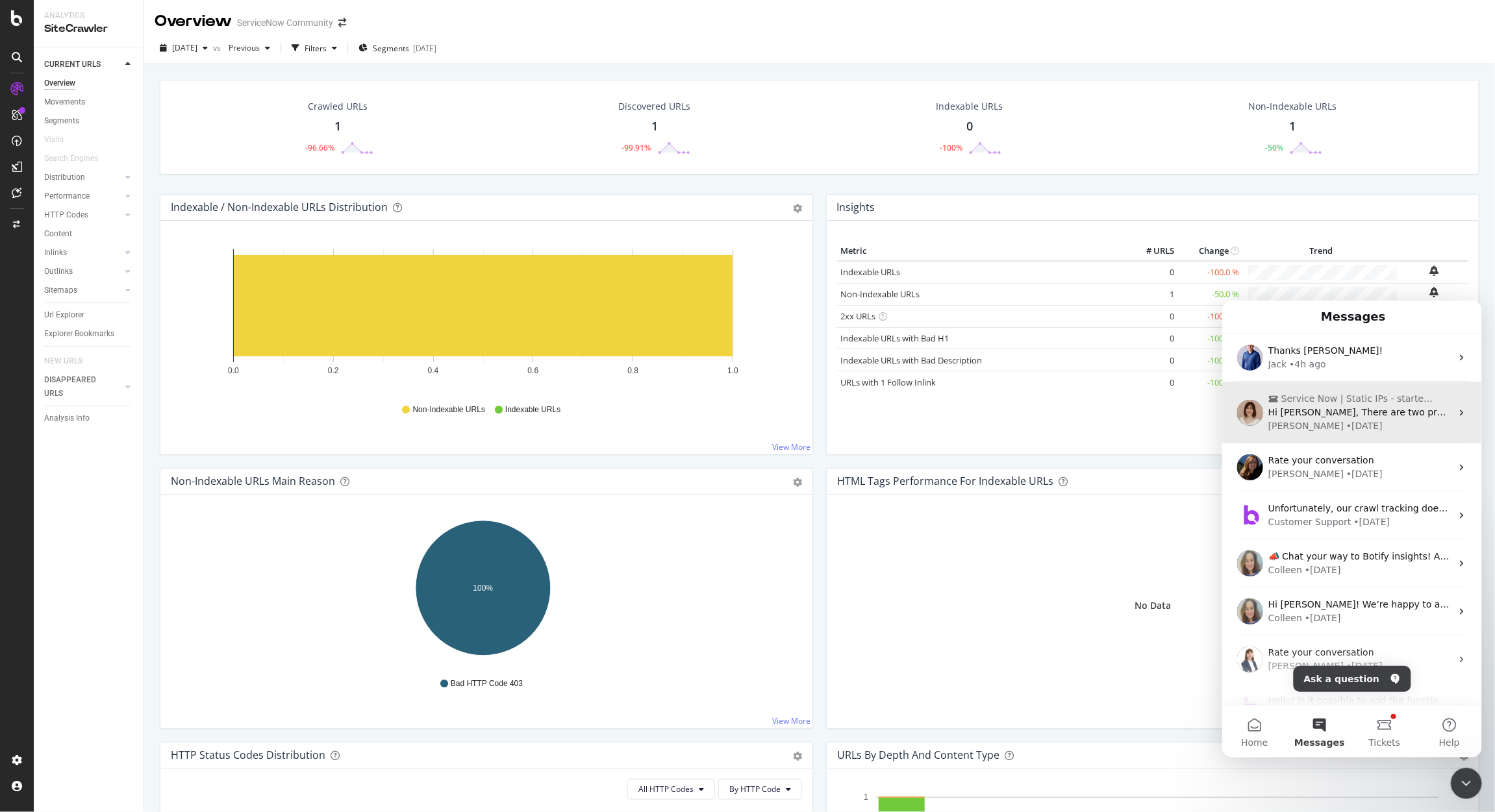
click at [1348, 422] on div "[PERSON_NAME] • [DATE]" at bounding box center [1359, 425] width 183 height 14
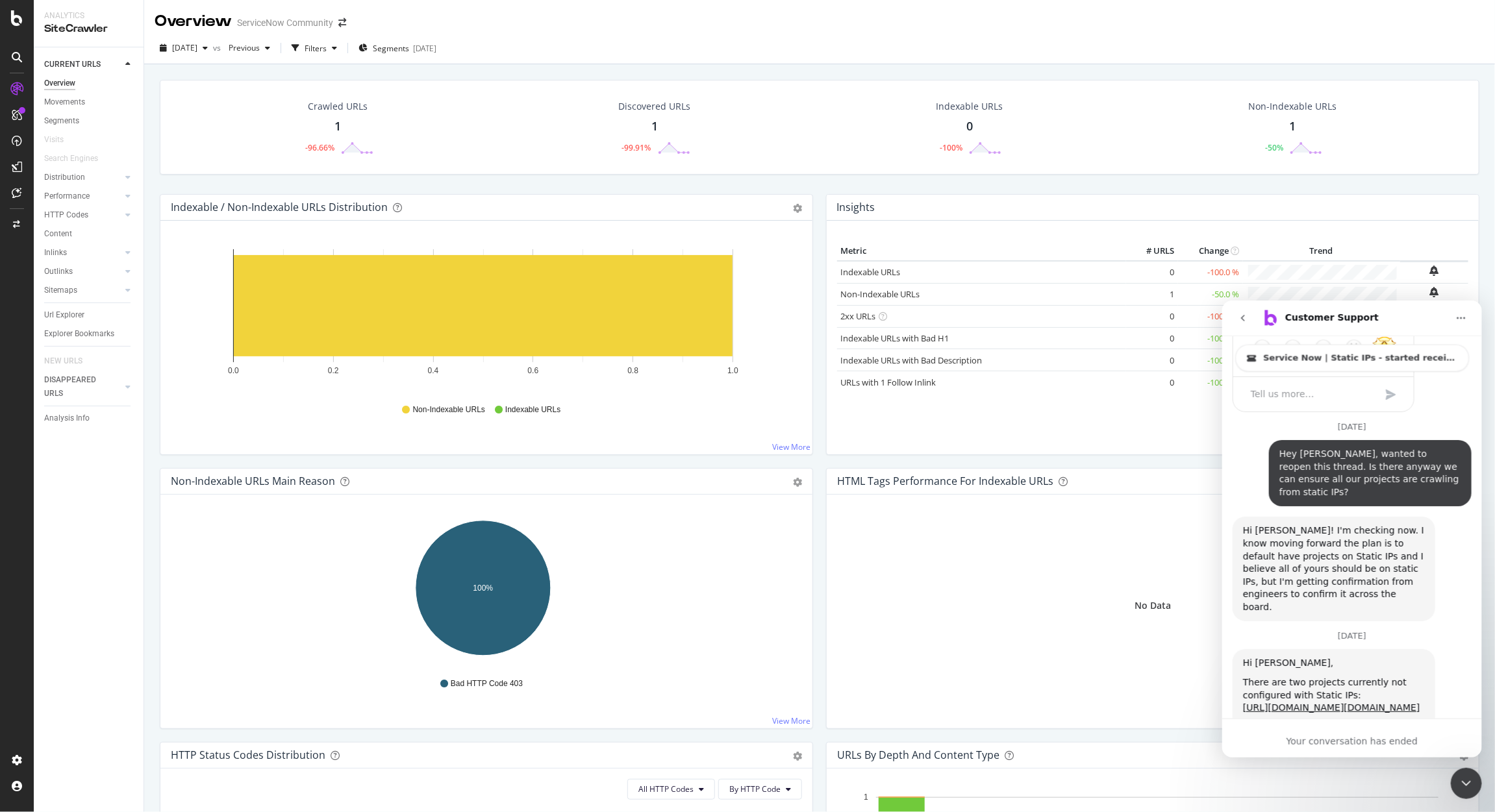
scroll to position [1523, 0]
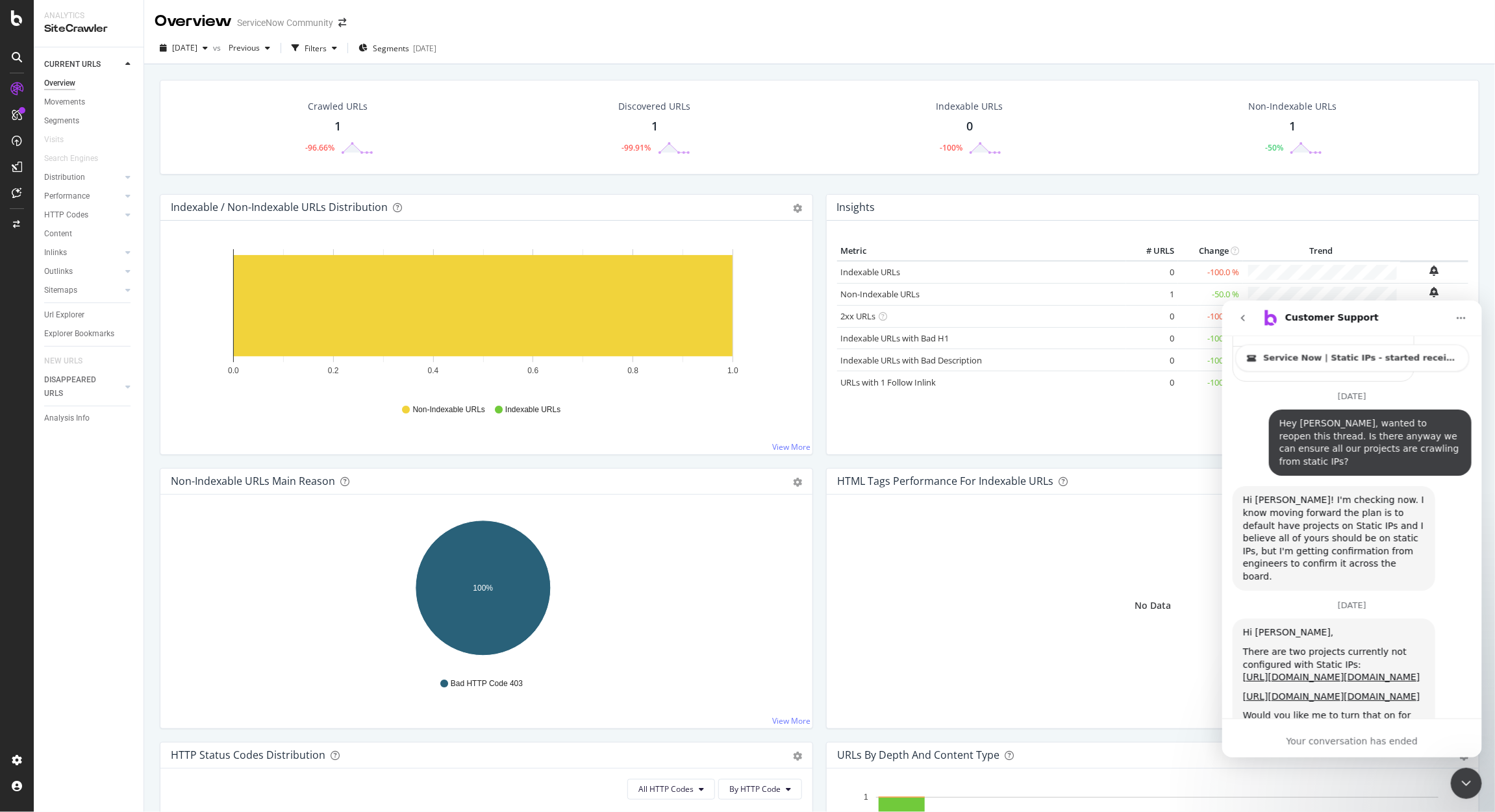
click at [1468, 783] on icon "Close Intercom Messenger" at bounding box center [1465, 782] width 9 height 5
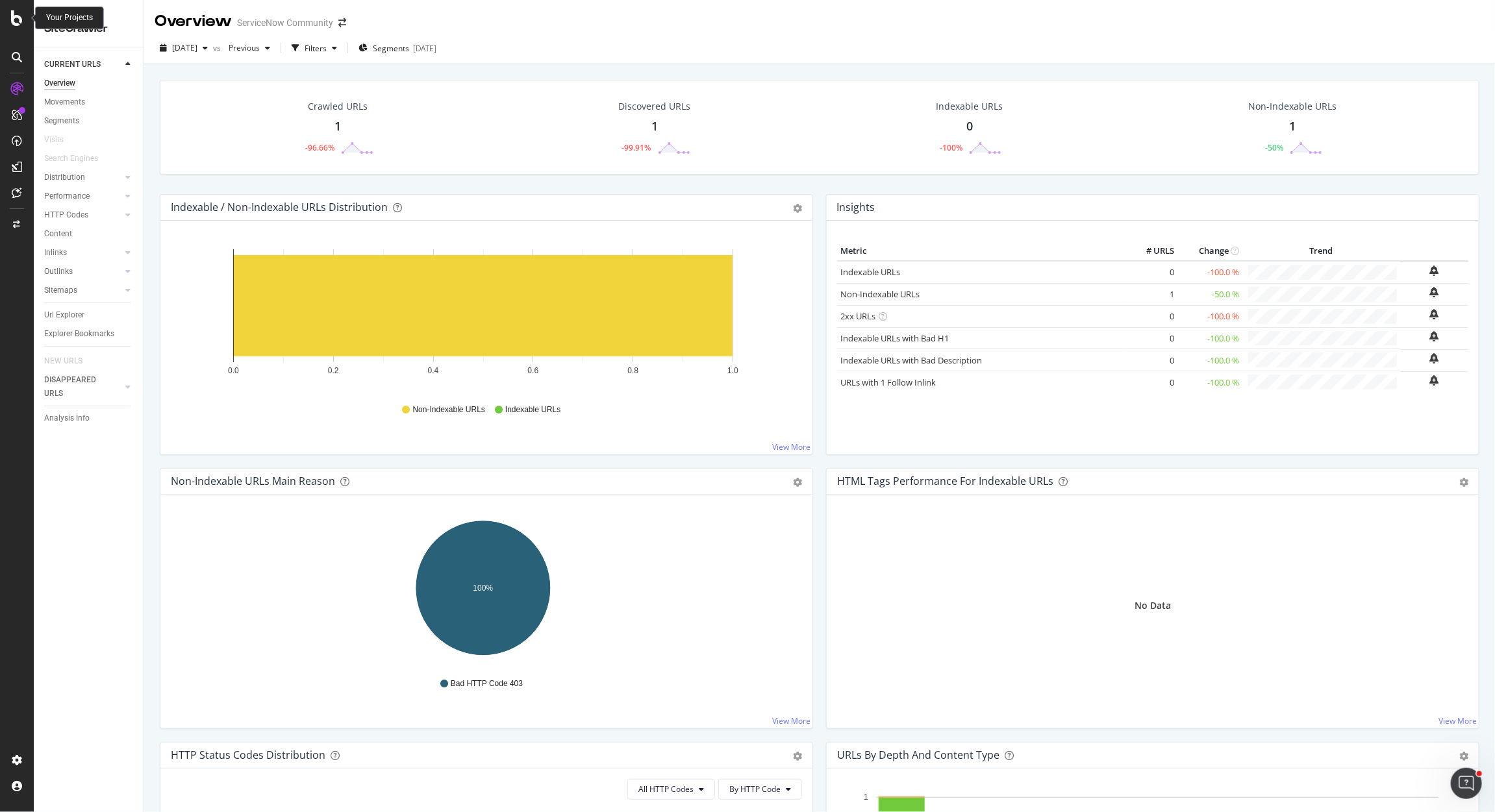
click at [18, 20] on icon at bounding box center [16, 18] width 12 height 15
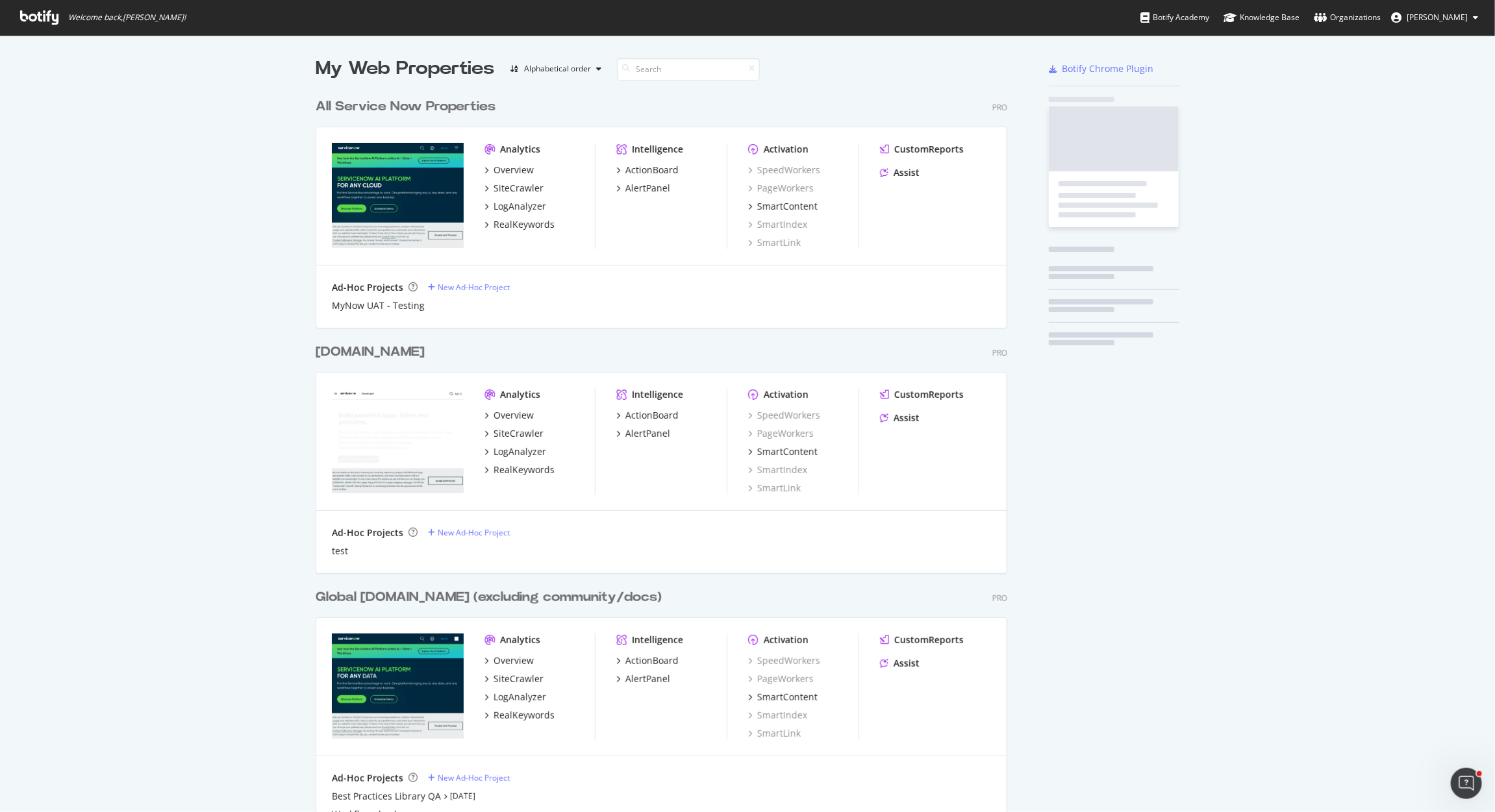
scroll to position [2011, 689]
